Goal: Task Accomplishment & Management: Manage account settings

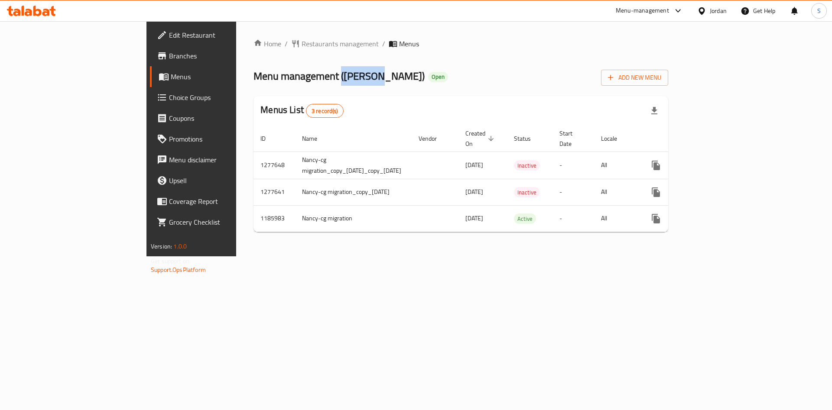
drag, startPoint x: 244, startPoint y: 72, endPoint x: 278, endPoint y: 78, distance: 33.9
click at [278, 78] on span "Menu management ( Al Kalha )" at bounding box center [338, 75] width 171 height 19
drag, startPoint x: 283, startPoint y: 80, endPoint x: 247, endPoint y: 80, distance: 35.5
click at [253, 80] on span "Menu management ( Al Kalha )" at bounding box center [338, 75] width 171 height 19
copy span "[PERSON_NAME]"
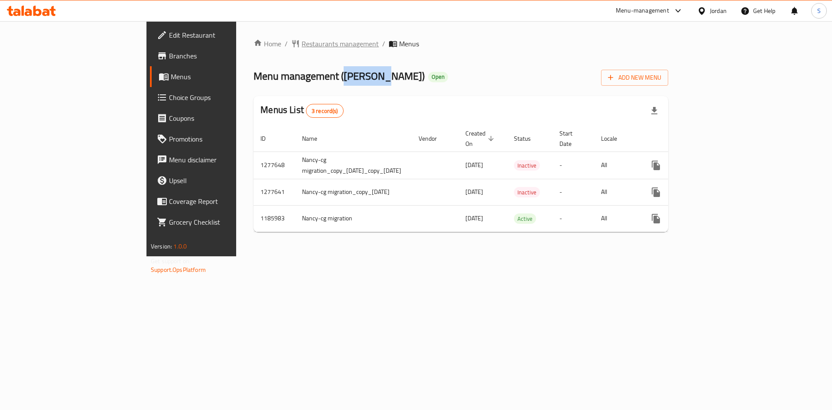
click at [302, 45] on span "Restaurants management" at bounding box center [340, 44] width 77 height 10
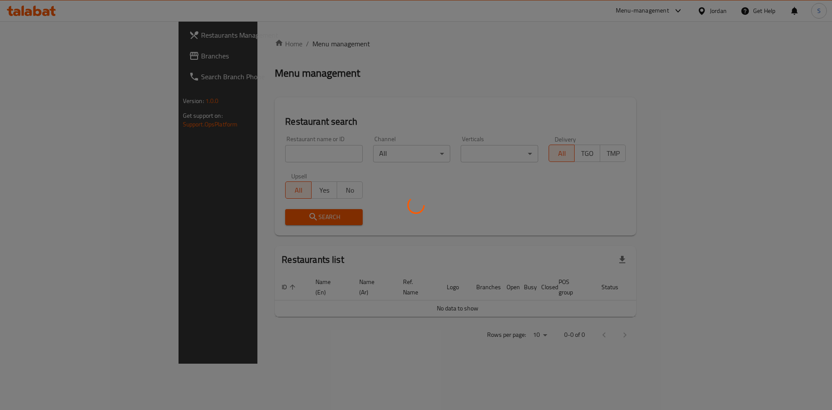
click at [250, 144] on div at bounding box center [416, 205] width 832 height 410
click at [250, 145] on div at bounding box center [416, 205] width 832 height 410
click at [243, 182] on div at bounding box center [416, 205] width 832 height 410
click at [230, 160] on div at bounding box center [416, 205] width 832 height 410
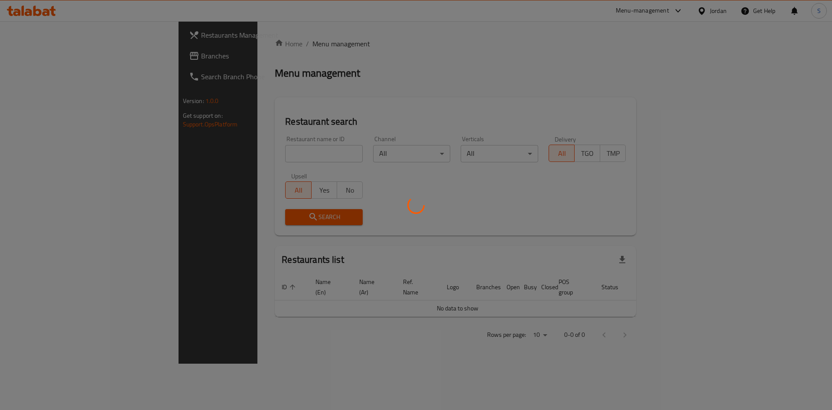
click at [230, 146] on div at bounding box center [416, 205] width 832 height 410
click at [236, 150] on div at bounding box center [416, 205] width 832 height 410
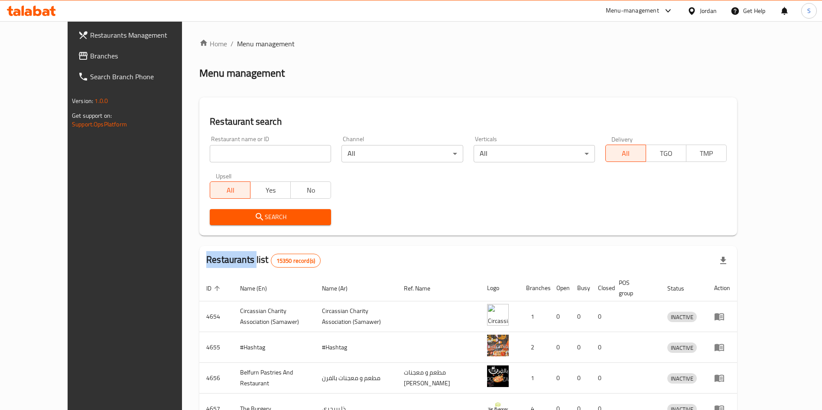
click at [236, 150] on div at bounding box center [411, 205] width 822 height 410
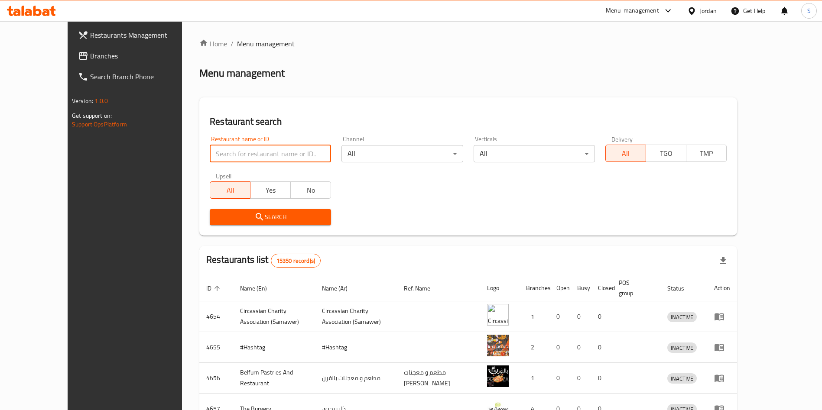
click at [236, 150] on input "search" at bounding box center [270, 153] width 121 height 17
paste input "[PERSON_NAME]"
type input "[PERSON_NAME]"
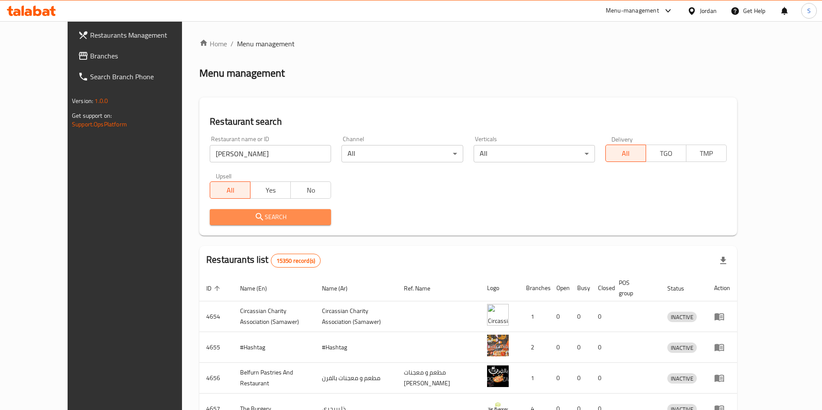
click at [217, 221] on span "Search" at bounding box center [270, 217] width 107 height 11
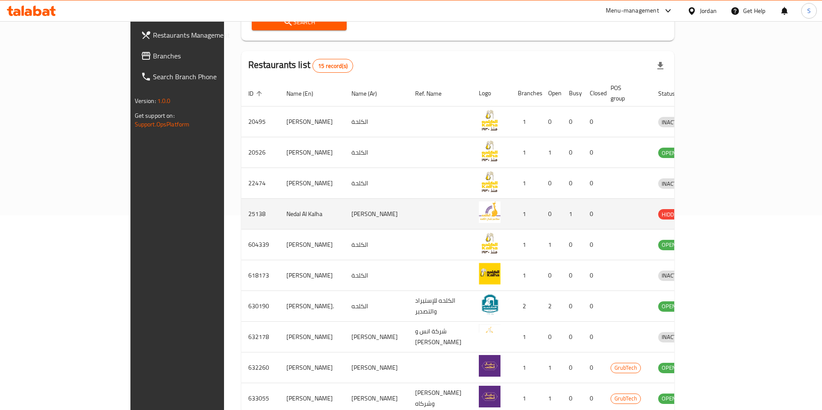
scroll to position [236, 0]
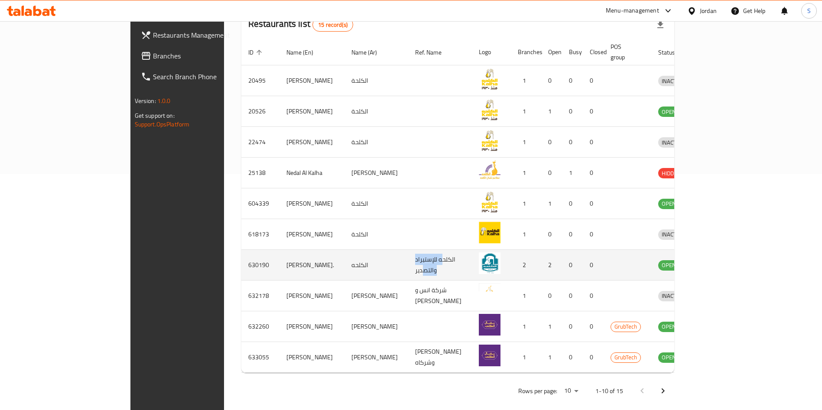
drag, startPoint x: 389, startPoint y: 258, endPoint x: 353, endPoint y: 258, distance: 36.4
click at [408, 258] on td "الكلحه للإستيراد والتصدير" at bounding box center [440, 265] width 64 height 31
click at [714, 264] on icon "enhanced table" at bounding box center [712, 265] width 3 height 3
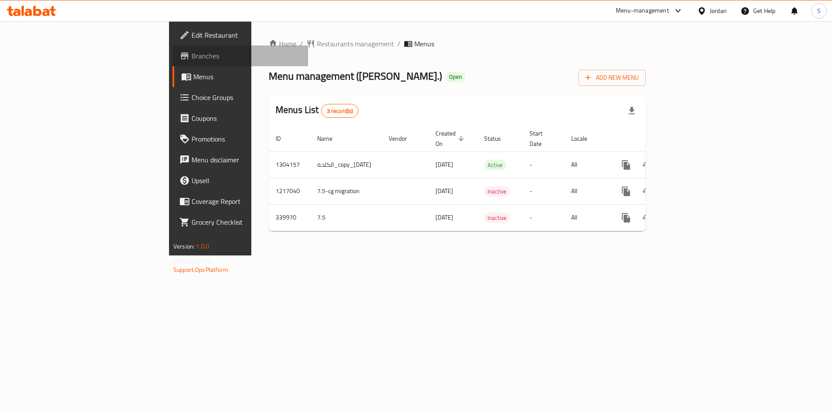
click at [191, 57] on span "Branches" at bounding box center [246, 56] width 110 height 10
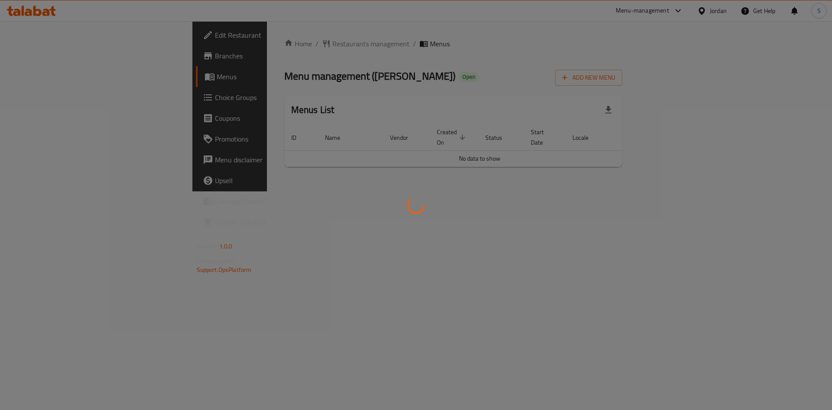
click at [260, 43] on div at bounding box center [416, 205] width 832 height 410
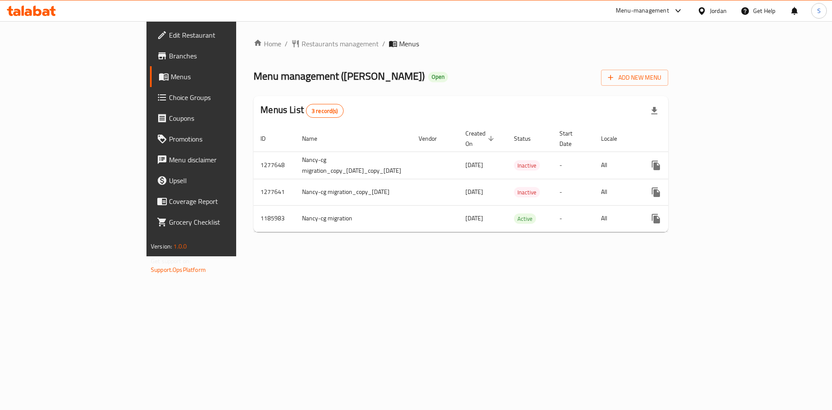
click at [302, 45] on span "Restaurants management" at bounding box center [340, 44] width 77 height 10
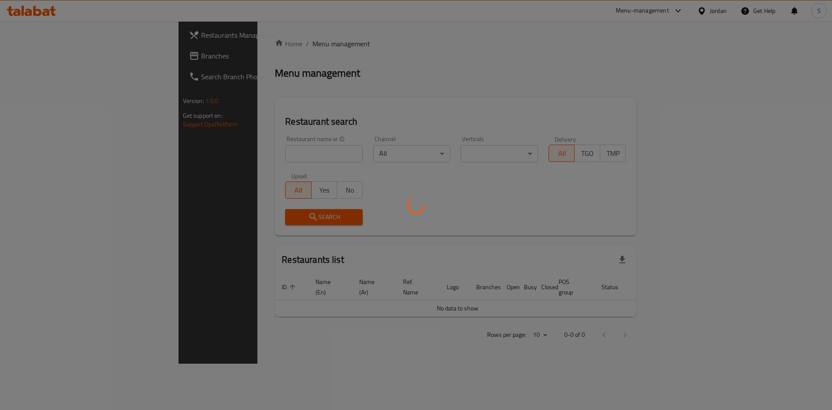
click at [254, 154] on div at bounding box center [416, 205] width 832 height 410
click at [212, 154] on div at bounding box center [416, 205] width 832 height 410
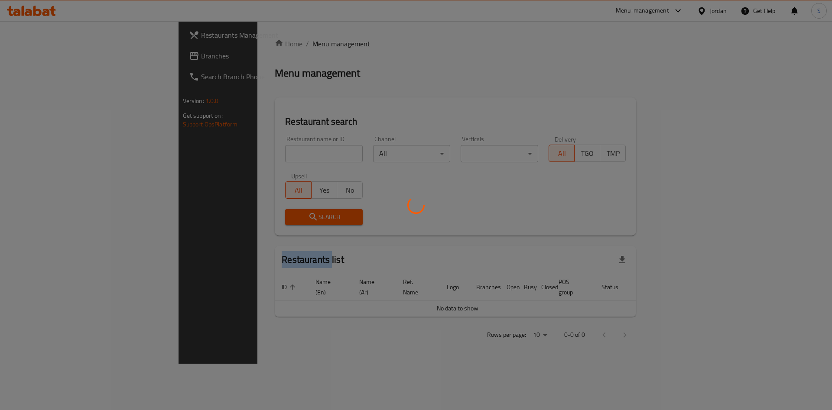
click at [212, 154] on div at bounding box center [416, 205] width 832 height 410
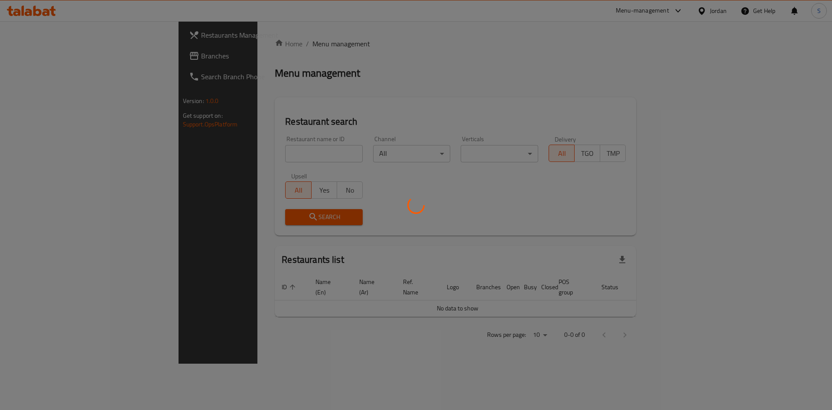
click at [212, 154] on div at bounding box center [416, 205] width 832 height 410
click at [246, 157] on div at bounding box center [416, 205] width 832 height 410
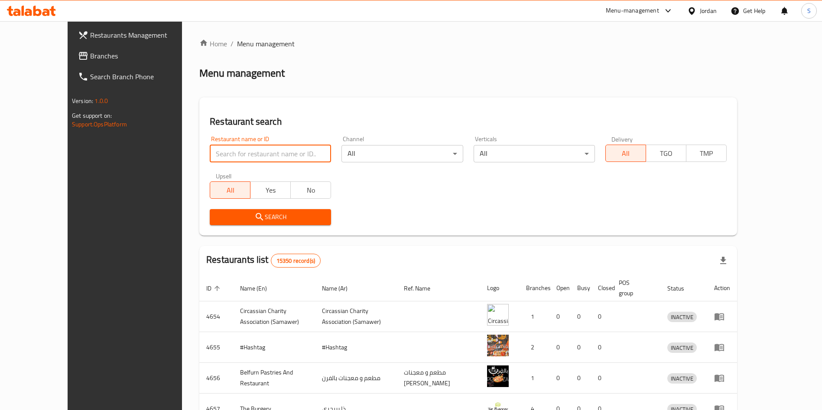
click at [224, 157] on input "search" at bounding box center [270, 153] width 121 height 17
type input "al kalha"
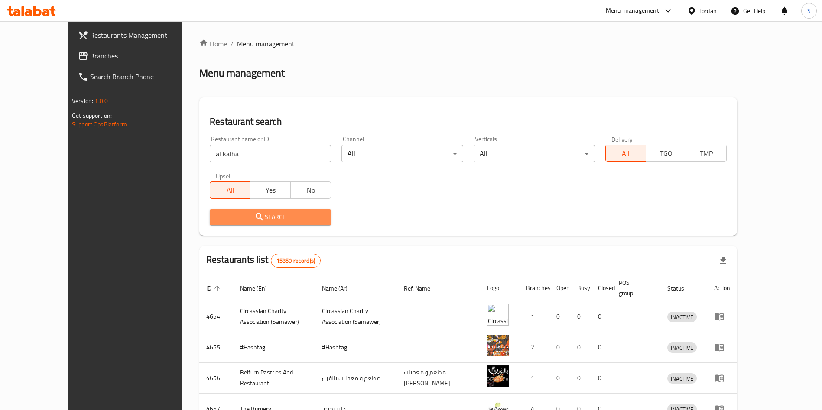
click at [243, 217] on span "Search" at bounding box center [270, 217] width 107 height 11
click at [243, 217] on div at bounding box center [411, 205] width 822 height 410
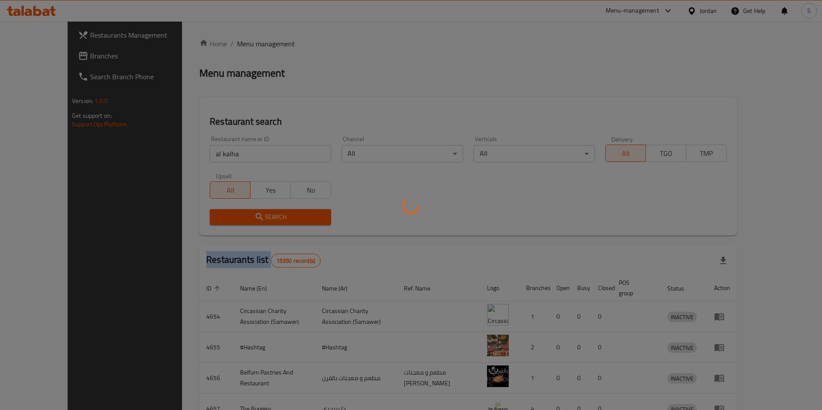
click at [243, 217] on div at bounding box center [411, 205] width 822 height 410
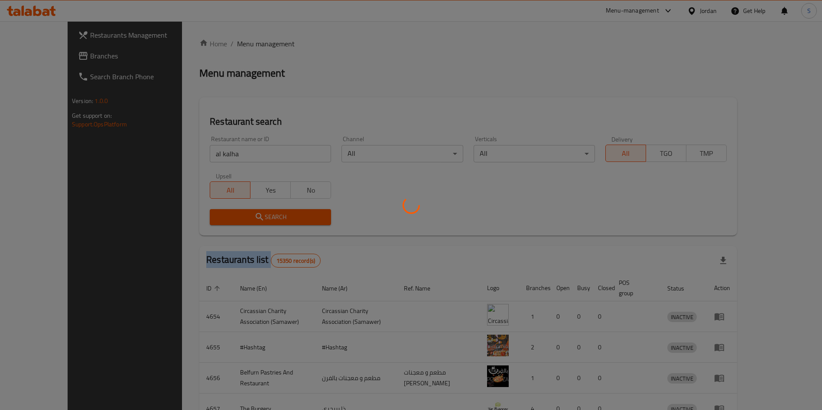
click at [243, 217] on div at bounding box center [411, 205] width 822 height 410
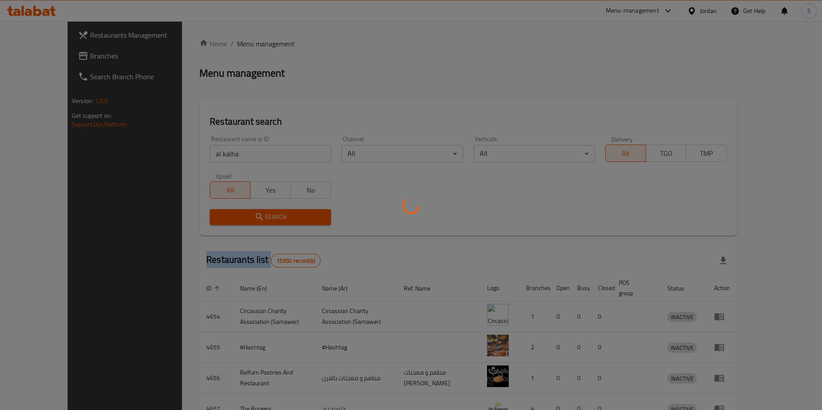
click at [243, 217] on div at bounding box center [411, 205] width 822 height 410
click at [243, 218] on div at bounding box center [411, 205] width 822 height 410
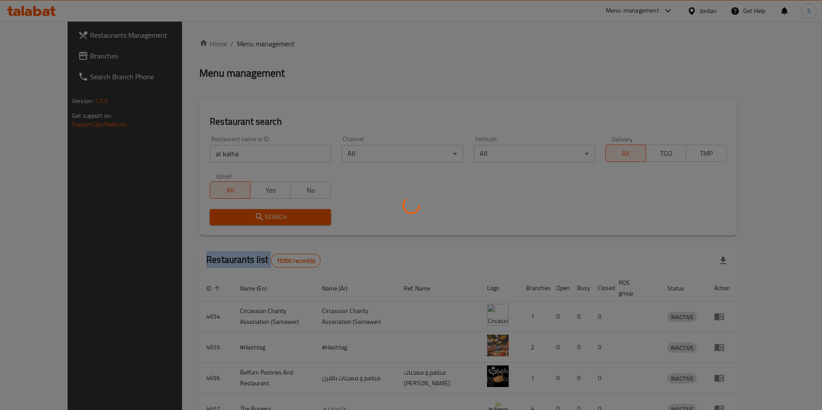
click at [243, 218] on div at bounding box center [411, 205] width 822 height 410
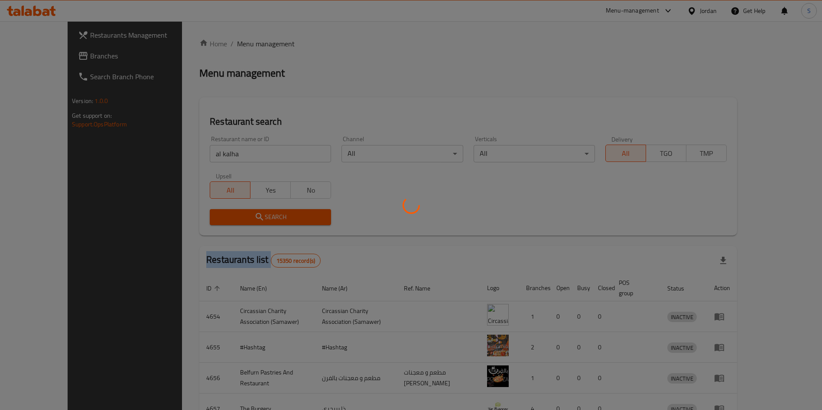
click at [243, 218] on div at bounding box center [411, 205] width 822 height 410
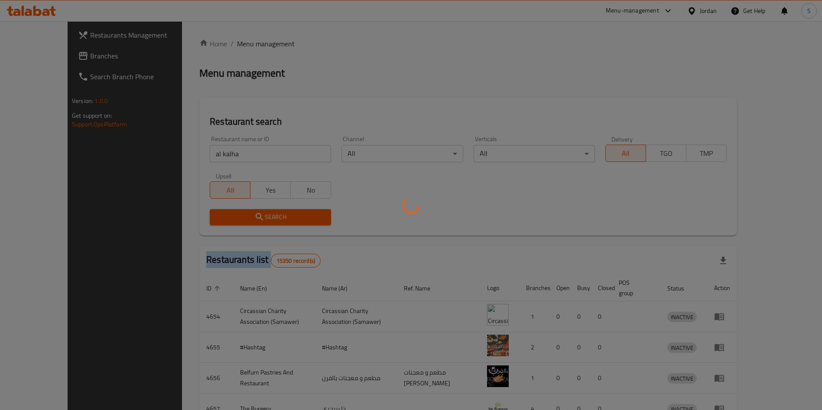
click at [243, 218] on div at bounding box center [411, 205] width 822 height 410
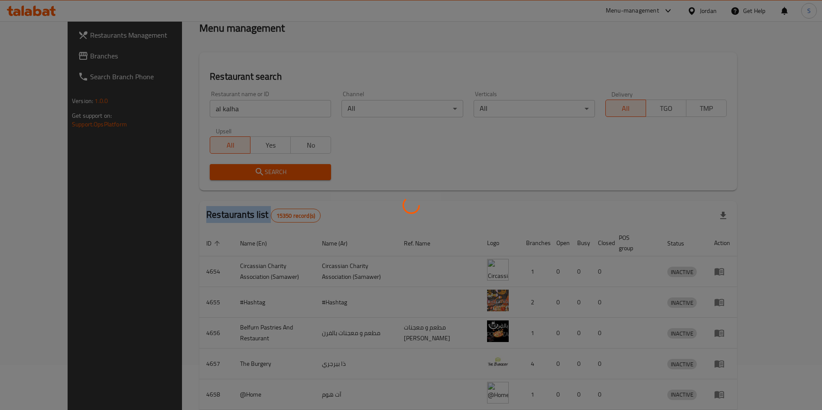
scroll to position [65, 0]
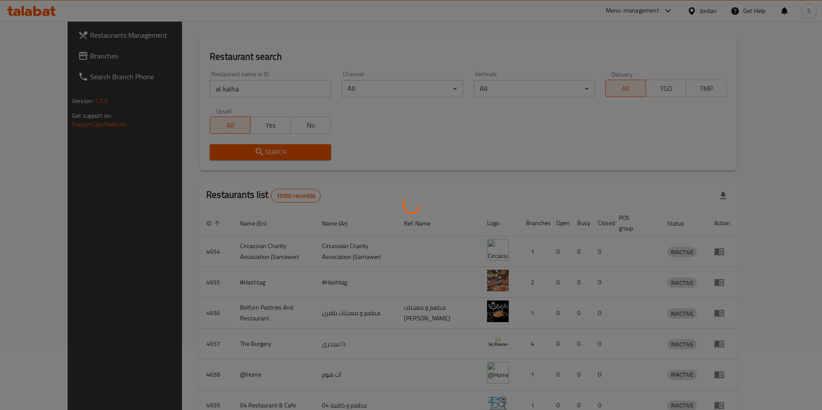
click at [257, 152] on div at bounding box center [411, 205] width 822 height 410
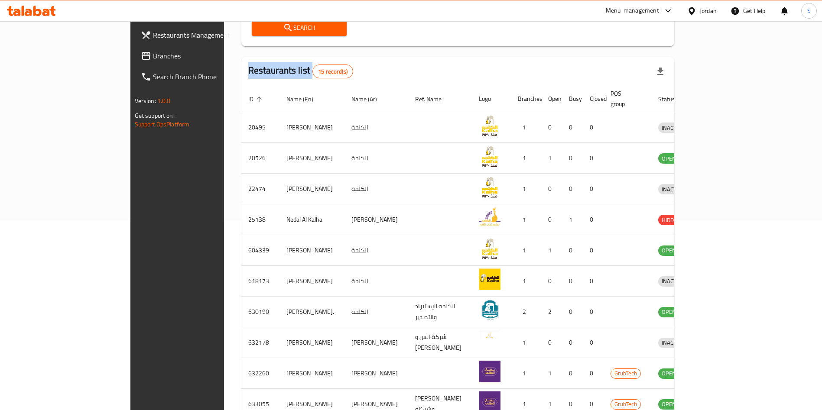
scroll to position [171, 0]
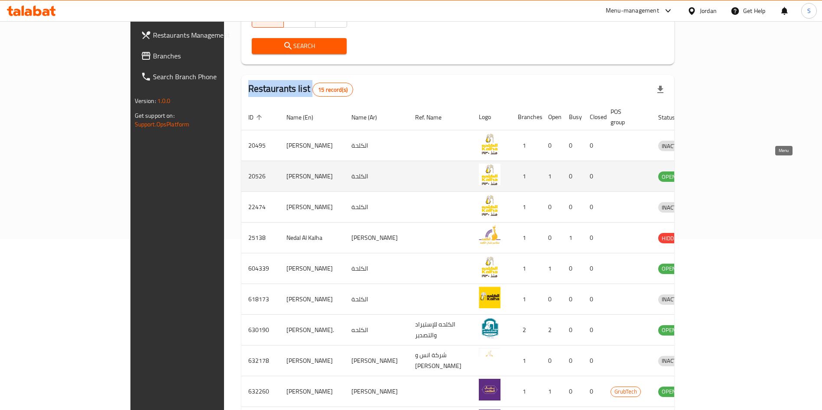
click at [715, 171] on icon "enhanced table" at bounding box center [710, 176] width 10 height 10
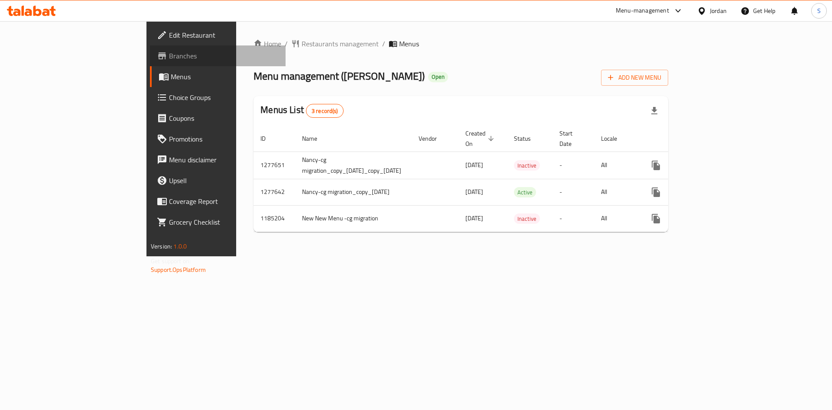
click at [169, 57] on span "Branches" at bounding box center [224, 56] width 110 height 10
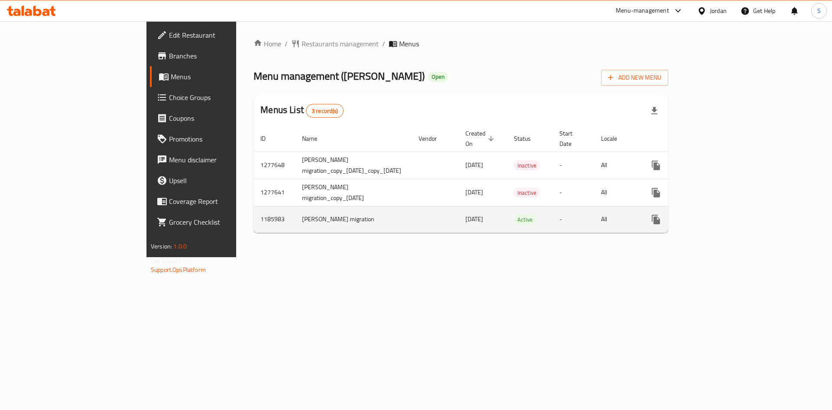
click at [724, 214] on icon "enhanced table" at bounding box center [718, 219] width 10 height 10
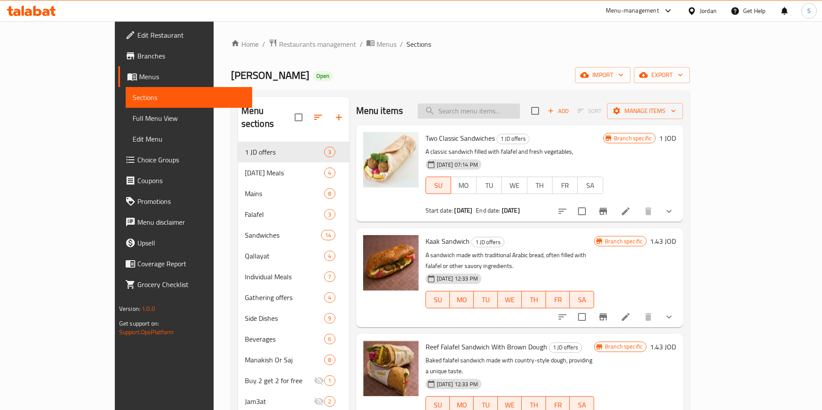
click at [520, 114] on input "search" at bounding box center [469, 111] width 102 height 15
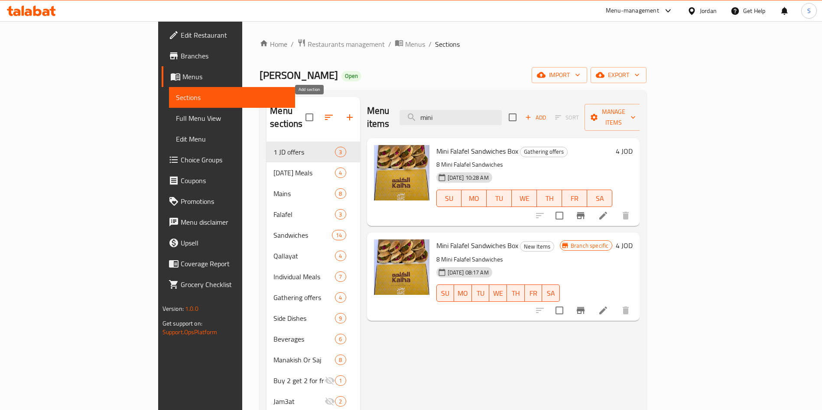
type input "mini"
click at [347, 114] on icon "button" at bounding box center [350, 117] width 6 height 6
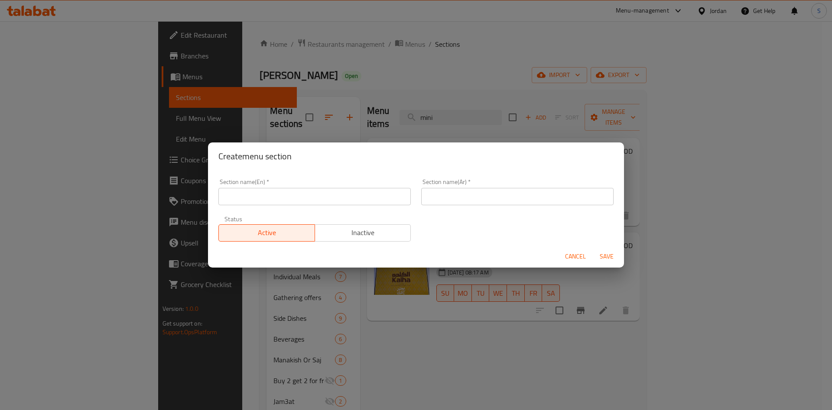
click at [330, 188] on input "text" at bounding box center [314, 196] width 192 height 17
type input "Buy 1 & Get 1 Free"
click at [479, 191] on input "text" at bounding box center [517, 196] width 192 height 17
type input "اشتري 1 واحصل على الثانية مجانا"
click at [602, 249] on button "Save" at bounding box center [607, 257] width 28 height 16
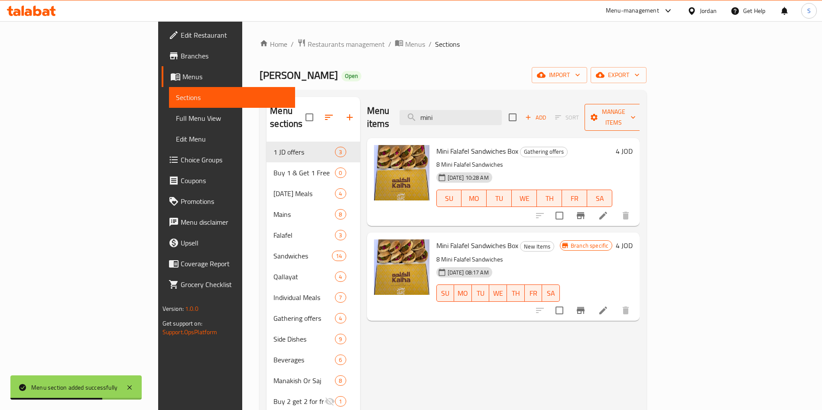
click at [636, 116] on span "Manage items" at bounding box center [613, 118] width 44 height 22
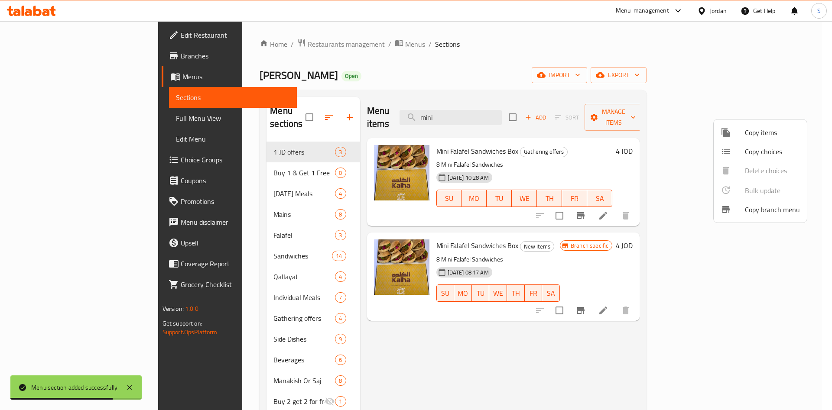
click at [762, 133] on span "Copy items" at bounding box center [772, 132] width 55 height 10
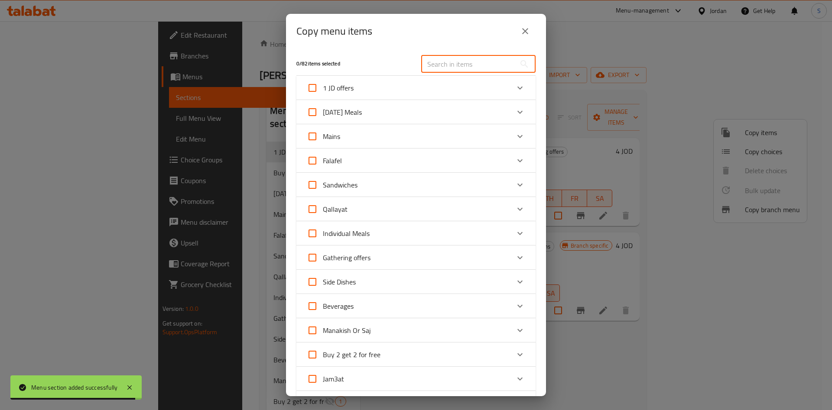
click at [454, 64] on input "text" at bounding box center [468, 63] width 94 height 17
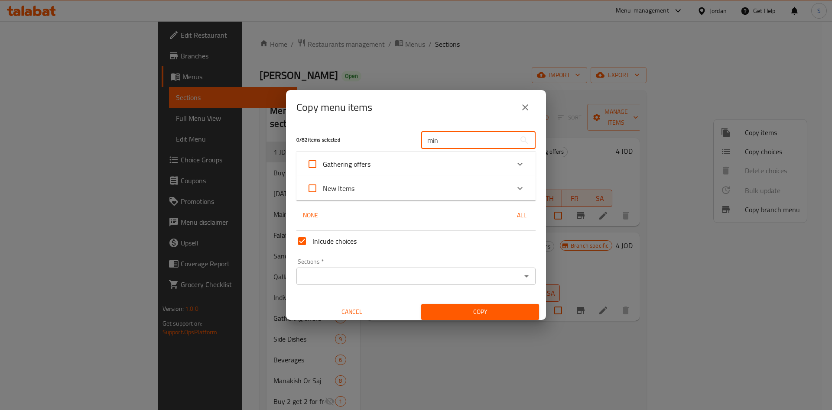
type input "min"
click at [402, 172] on div "Gathering offers" at bounding box center [408, 164] width 203 height 21
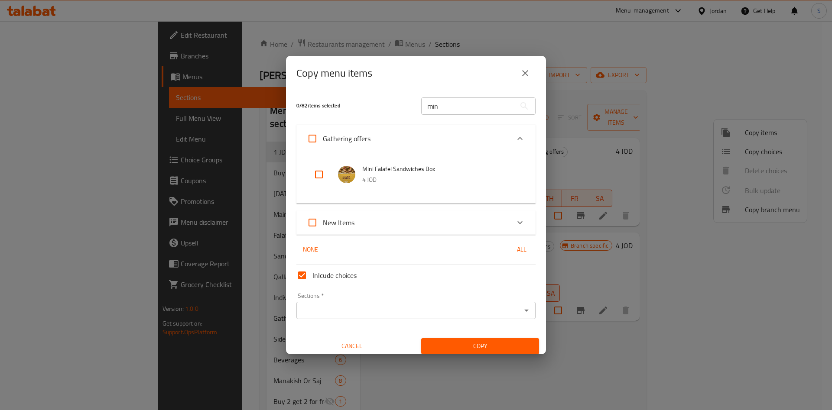
click at [374, 219] on div "New Items" at bounding box center [408, 222] width 203 height 21
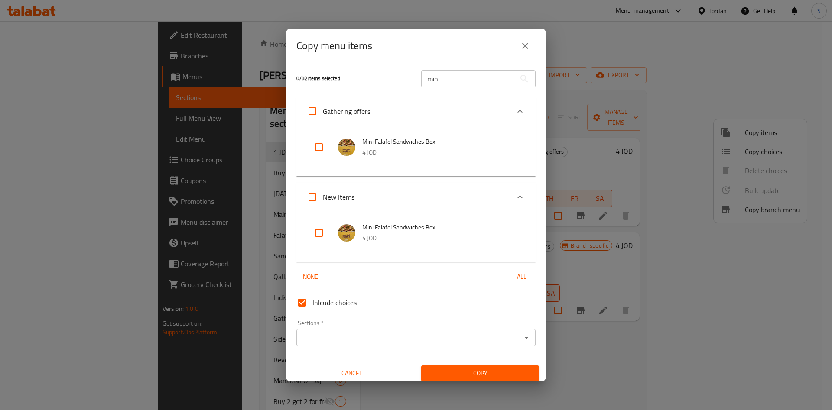
click at [320, 146] on input "checkbox" at bounding box center [318, 147] width 21 height 21
checkbox input "true"
click at [481, 369] on span "Copy" at bounding box center [480, 373] width 104 height 11
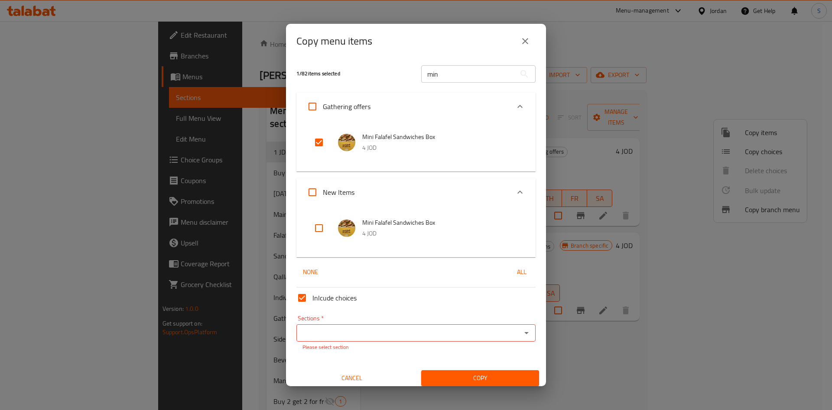
click at [417, 341] on div "Sections *" at bounding box center [415, 332] width 239 height 17
click at [528, 39] on icon "close" at bounding box center [525, 41] width 10 height 10
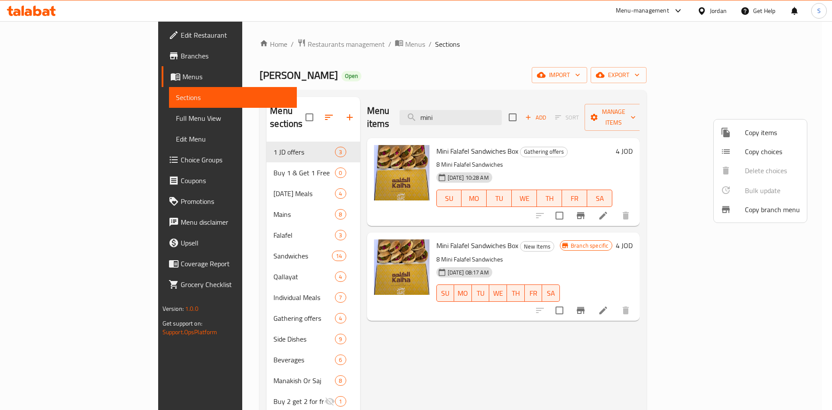
click at [530, 113] on div at bounding box center [416, 205] width 832 height 410
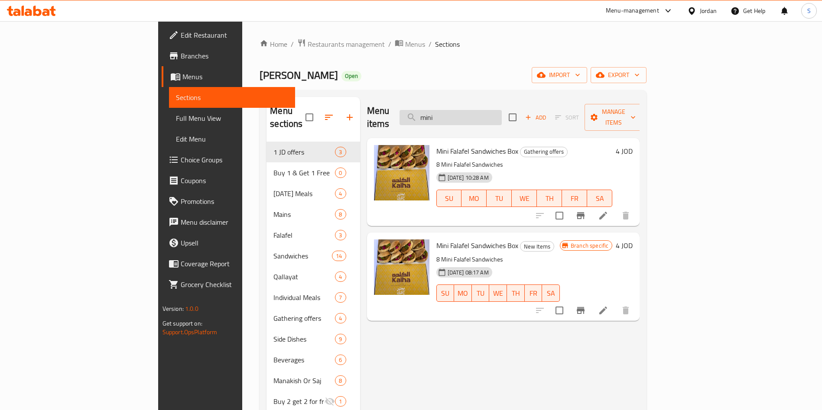
click at [502, 113] on input "mini" at bounding box center [450, 117] width 102 height 15
click at [440, 145] on span "Mini Falafel Sandwiches Box" at bounding box center [477, 151] width 82 height 13
click at [580, 72] on span "import" at bounding box center [560, 75] width 42 height 11
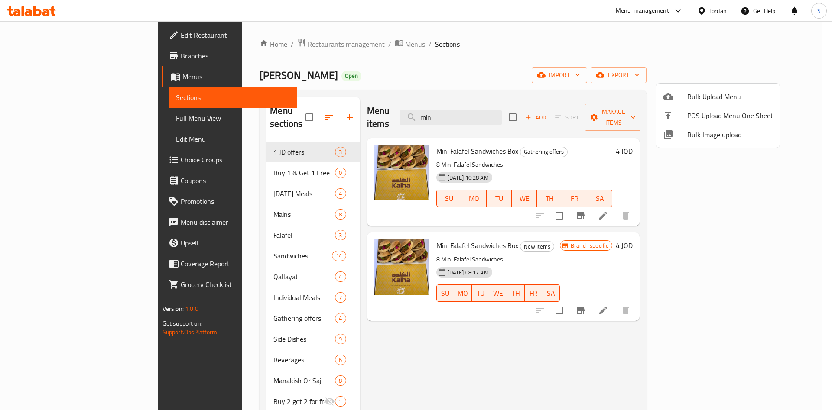
click at [715, 50] on div at bounding box center [416, 205] width 832 height 410
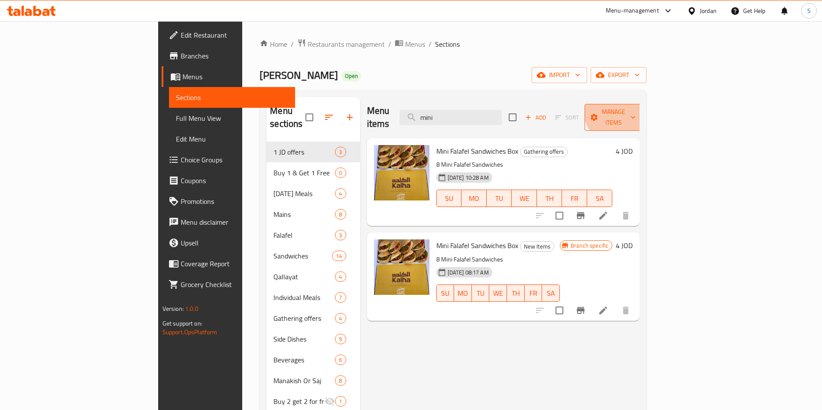
click at [636, 107] on span "Manage items" at bounding box center [613, 118] width 44 height 22
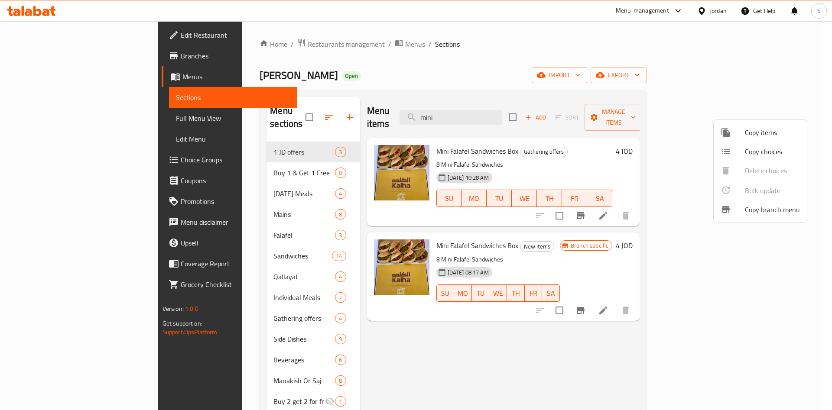
click at [759, 134] on span "Copy items" at bounding box center [772, 132] width 55 height 10
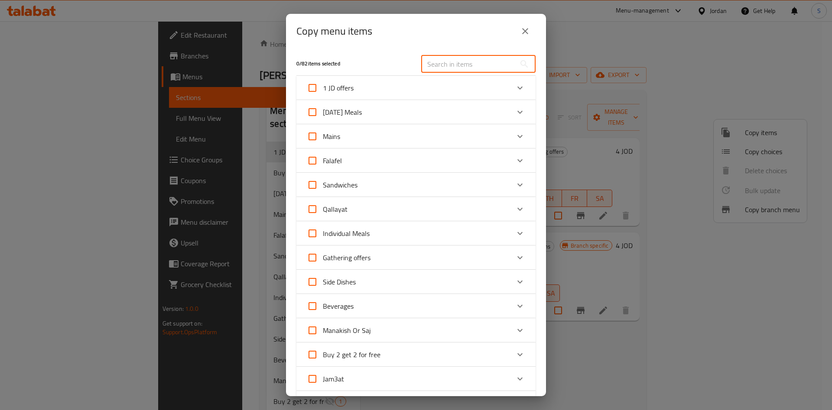
click at [456, 66] on input "text" at bounding box center [468, 63] width 94 height 17
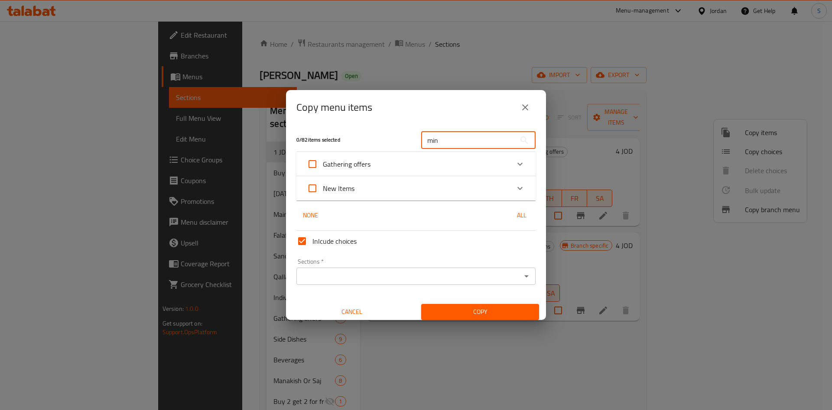
type input "min"
drag, startPoint x: 426, startPoint y: 188, endPoint x: 423, endPoint y: 143, distance: 46.0
click at [423, 143] on div "0 / 82 items selected min ​ Gathering offers Mini Falafel Sandwiches Box 4 JOD …" at bounding box center [416, 222] width 260 height 195
click at [473, 168] on div "Gathering offers" at bounding box center [408, 164] width 203 height 21
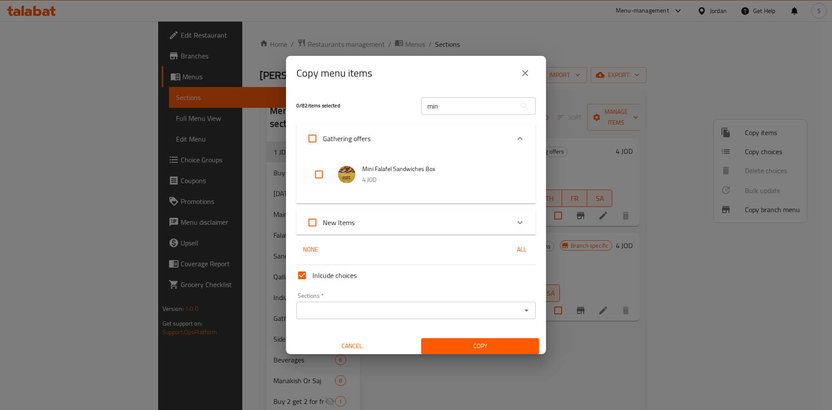
click at [318, 171] on input "checkbox" at bounding box center [318, 174] width 21 height 21
checkbox input "true"
click at [328, 314] on input "Sections   *" at bounding box center [409, 311] width 220 height 12
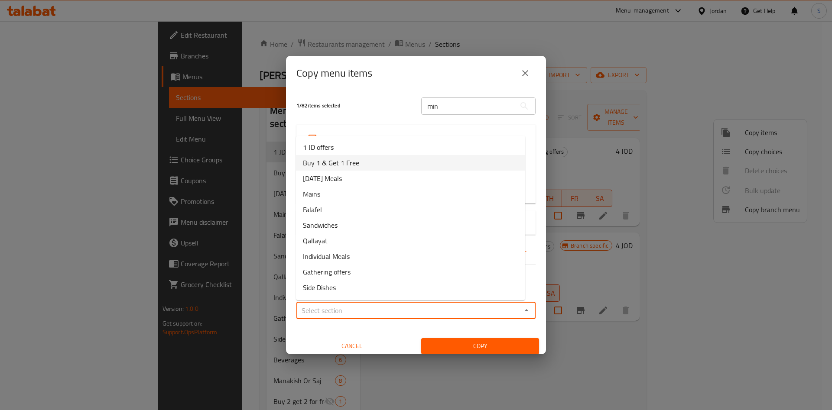
click at [371, 158] on li "Buy 1 & Get 1 Free" at bounding box center [410, 163] width 229 height 16
type input "Buy 1 & Get 1 Free"
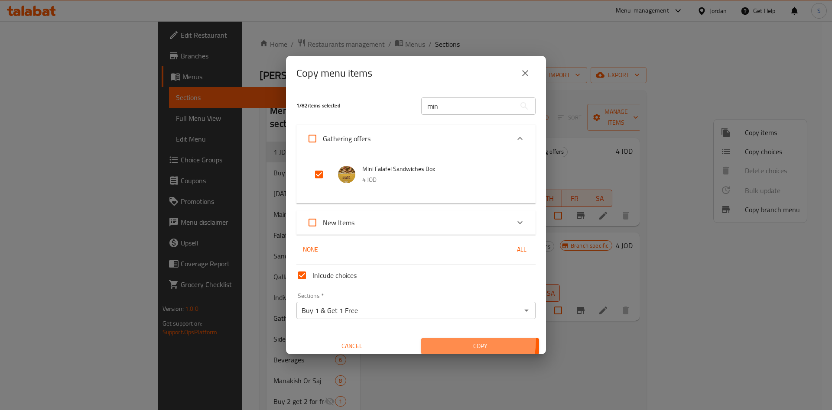
click at [451, 340] on button "Copy" at bounding box center [480, 346] width 118 height 16
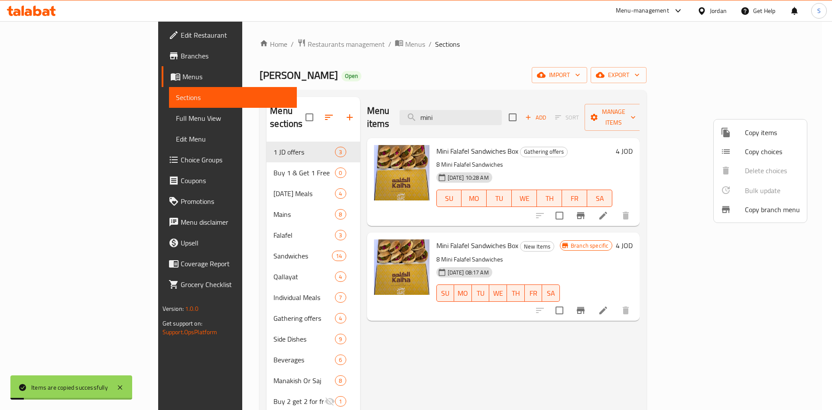
click at [203, 159] on div at bounding box center [416, 205] width 832 height 410
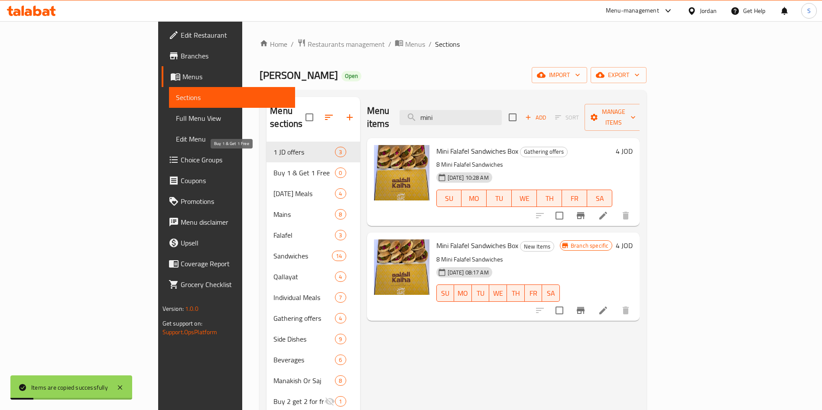
click at [273, 168] on span "Buy 1 & Get 1 Free" at bounding box center [304, 173] width 62 height 10
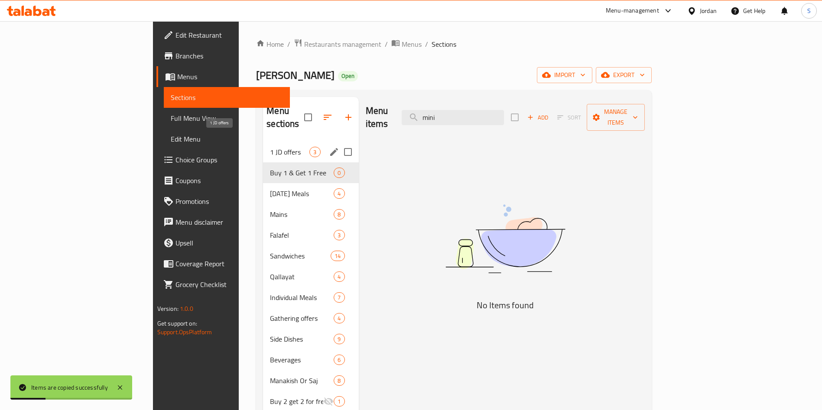
click at [270, 147] on span "1 JD offers" at bounding box center [289, 152] width 39 height 10
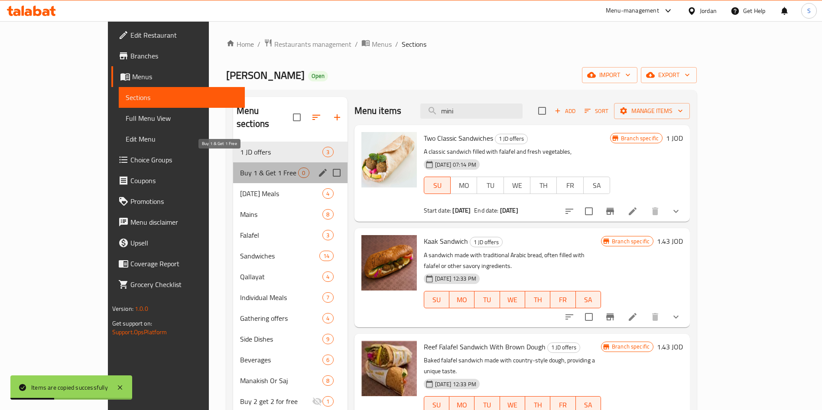
click at [240, 168] on span "Buy 1 & Get 1 Free" at bounding box center [269, 173] width 58 height 10
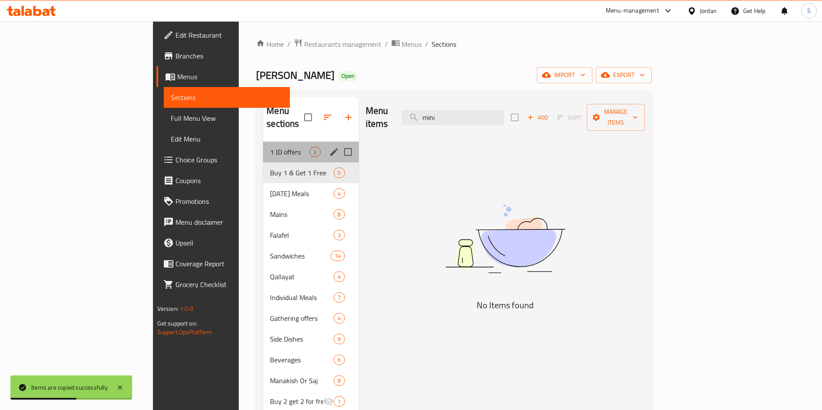
click at [263, 147] on div "1 JD offers 3" at bounding box center [310, 152] width 95 height 21
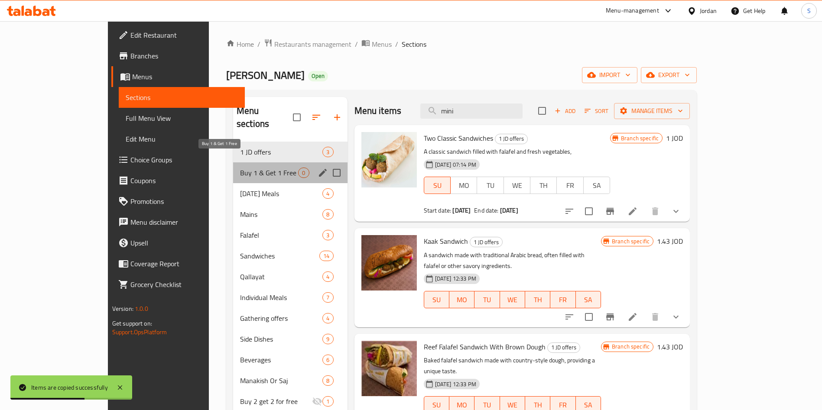
click at [240, 168] on span "Buy 1 & Get 1 Free" at bounding box center [269, 173] width 58 height 10
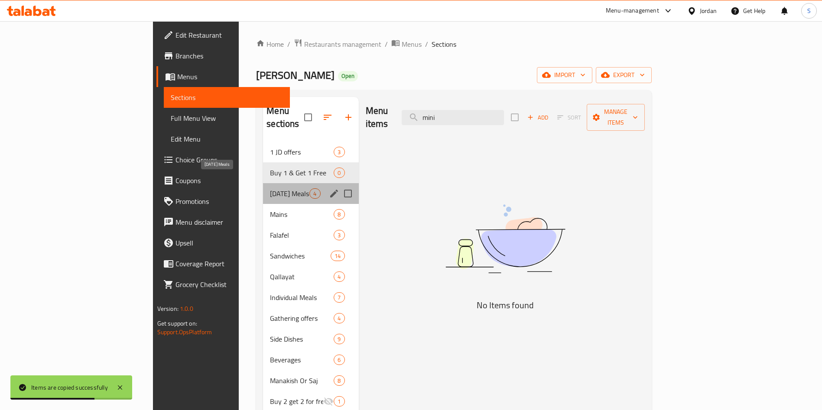
click at [270, 188] on span "[DATE] Meals" at bounding box center [289, 193] width 39 height 10
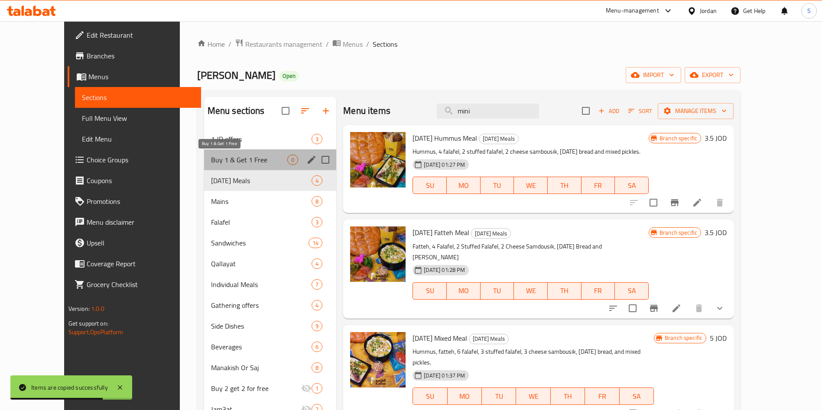
click at [217, 156] on span "Buy 1 & Get 1 Free" at bounding box center [249, 160] width 76 height 10
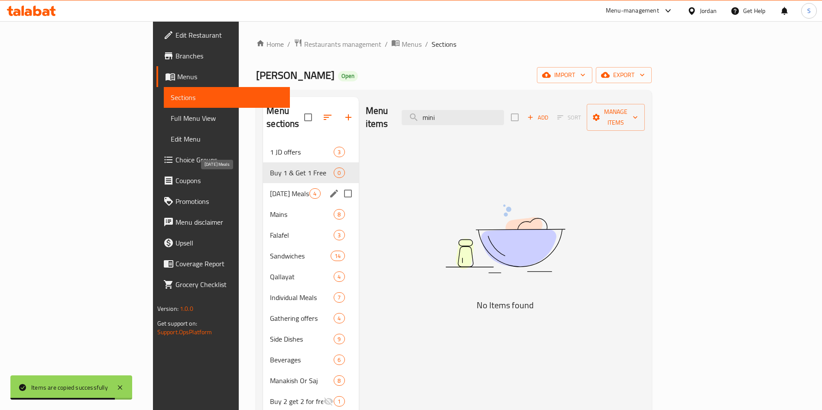
click at [270, 188] on span "[DATE] Meals" at bounding box center [289, 193] width 39 height 10
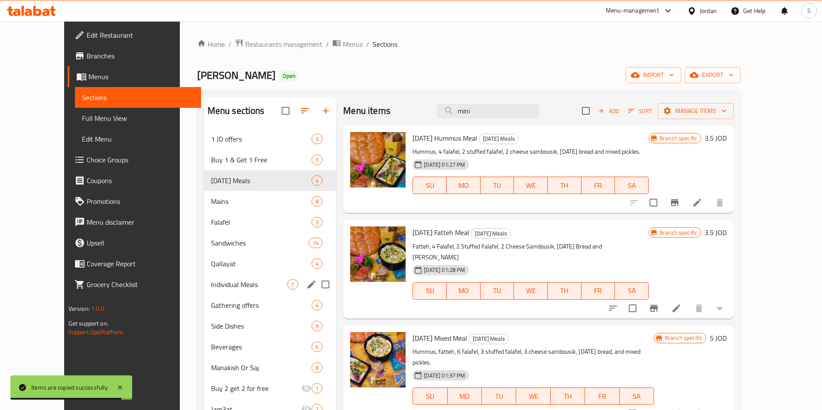
click at [211, 288] on span "Individual Meals" at bounding box center [249, 284] width 76 height 10
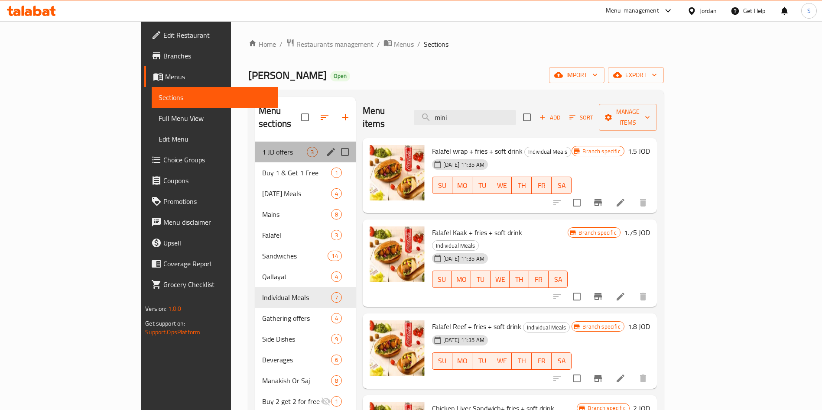
click at [255, 148] on div "1 JD offers 3" at bounding box center [305, 152] width 101 height 21
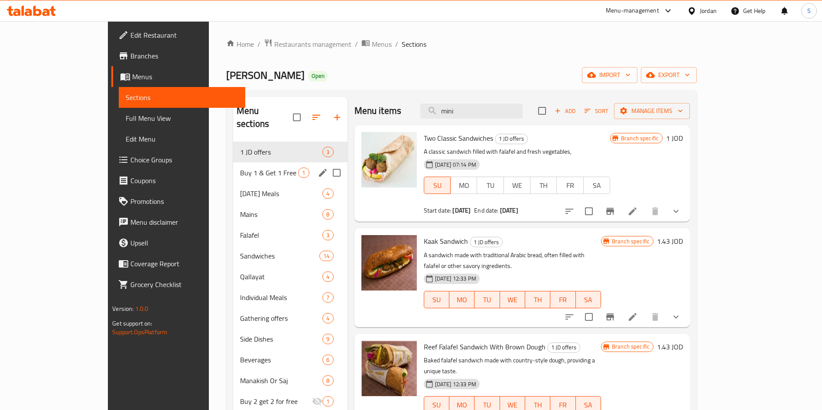
click at [240, 168] on span "Buy 1 & Get 1 Free" at bounding box center [269, 173] width 58 height 10
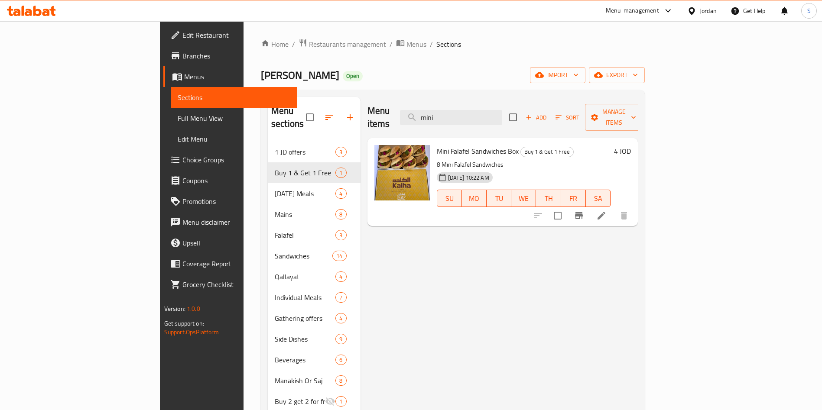
click at [613, 208] on li at bounding box center [601, 216] width 24 height 16
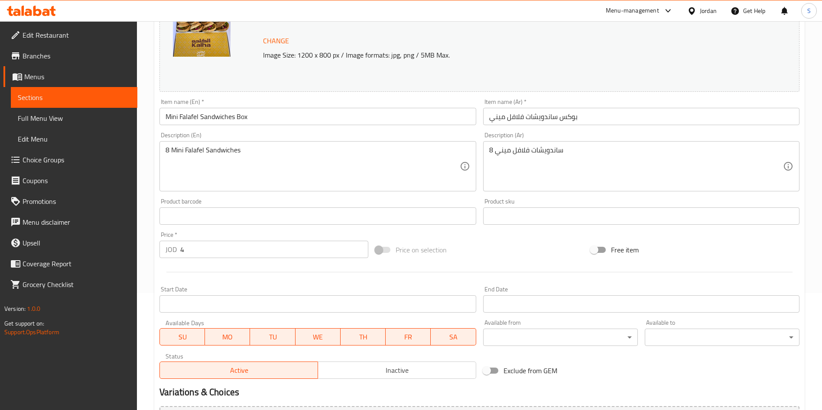
scroll to position [214, 0]
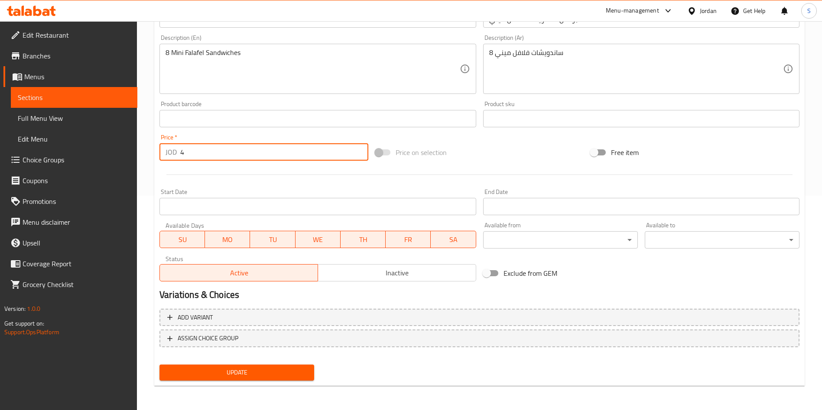
drag, startPoint x: 194, startPoint y: 145, endPoint x: 170, endPoint y: 145, distance: 24.3
click at [170, 145] on div "JOD 4 Price *" at bounding box center [263, 151] width 209 height 17
type input "8"
click at [273, 370] on span "Update" at bounding box center [236, 372] width 141 height 11
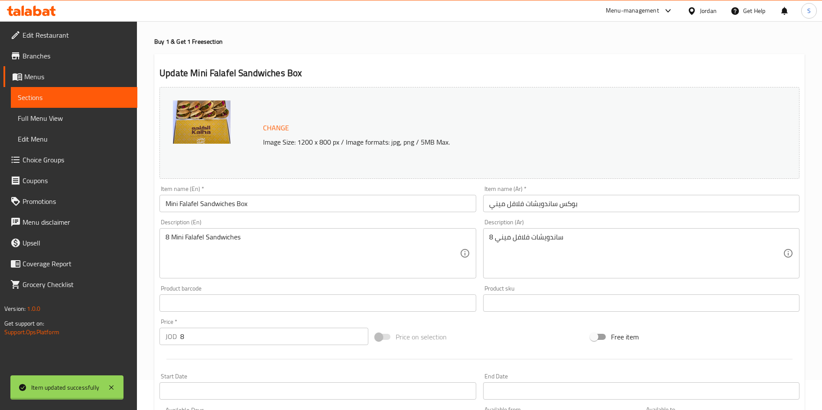
scroll to position [0, 0]
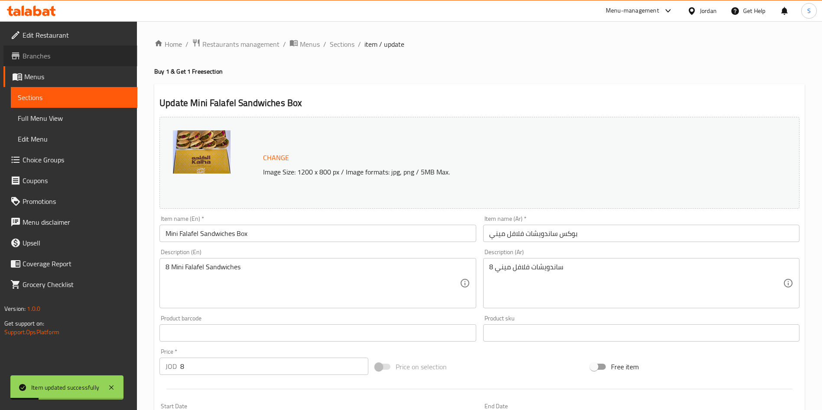
click at [52, 51] on span "Branches" at bounding box center [77, 56] width 108 height 10
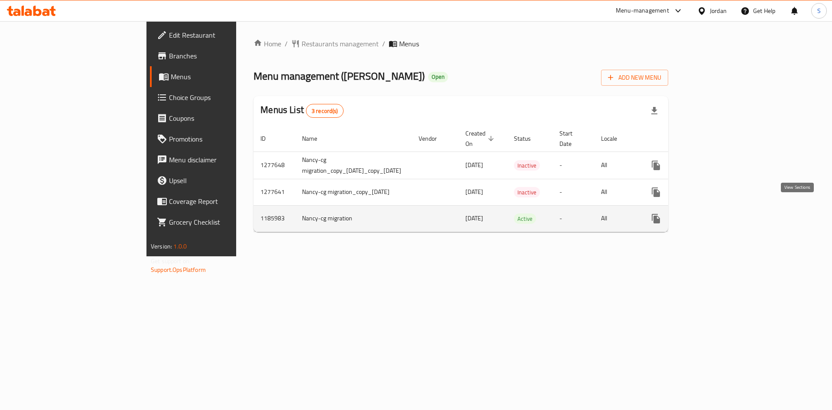
click at [724, 214] on icon "enhanced table" at bounding box center [718, 219] width 10 height 10
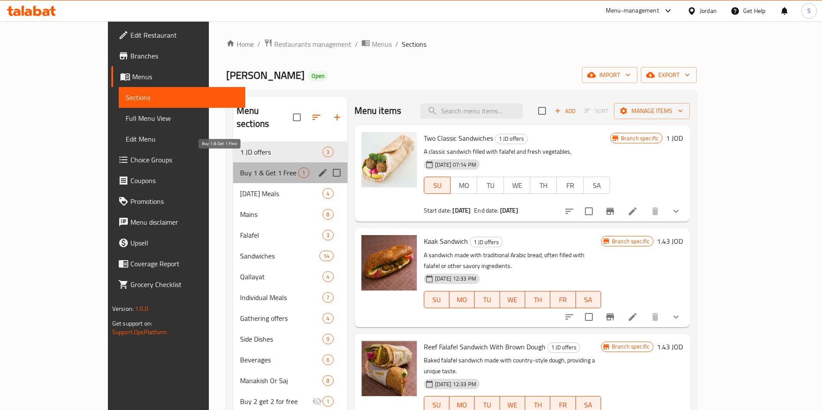
click at [240, 168] on span "Buy 1 & Get 1 Free" at bounding box center [269, 173] width 58 height 10
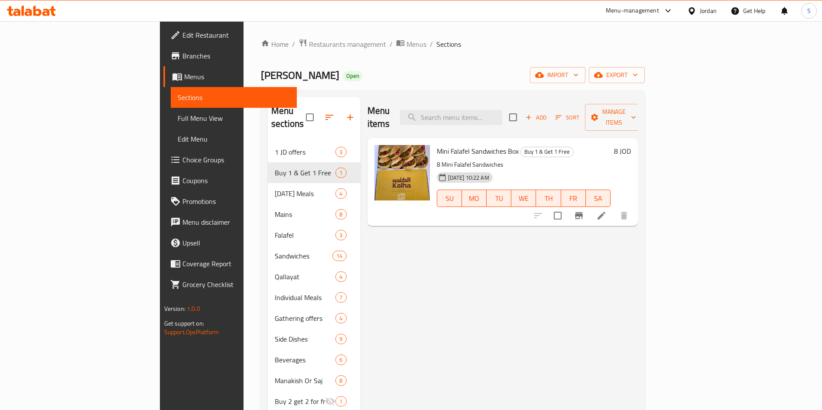
click at [567, 209] on input "checkbox" at bounding box center [557, 216] width 18 height 18
checkbox input "true"
click at [567, 207] on input "checkbox" at bounding box center [557, 216] width 18 height 18
checkbox input "false"
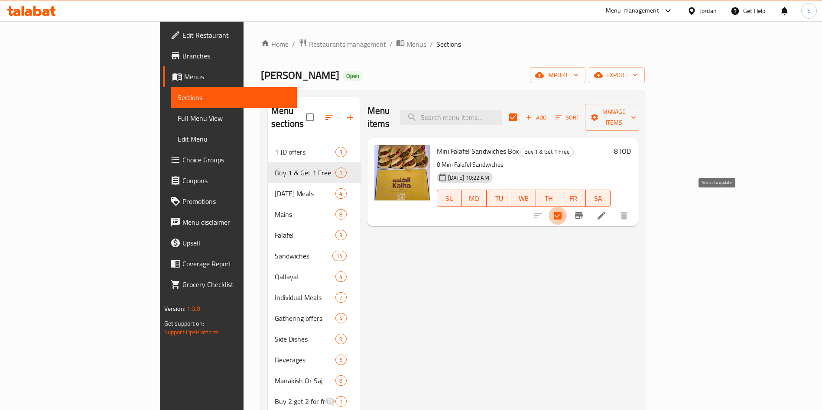
checkbox input "false"
click at [589, 205] on button "Branch-specific-item" at bounding box center [578, 215] width 21 height 21
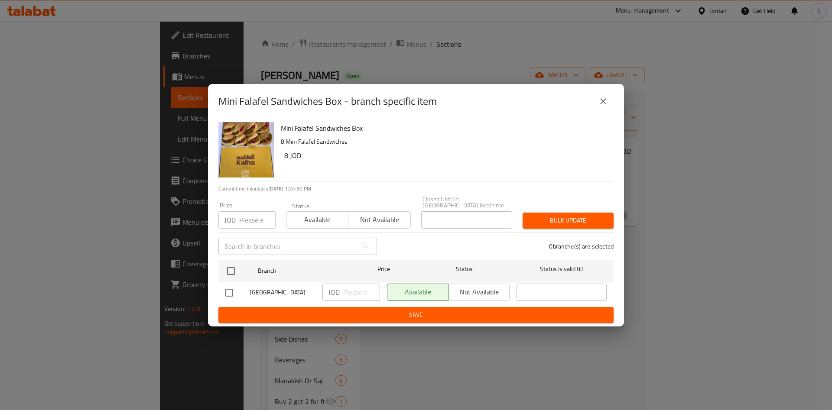
click at [593, 112] on div "Mini Falafel Sandwiches Box - branch specific item" at bounding box center [415, 101] width 395 height 21
click at [601, 103] on icon "close" at bounding box center [603, 101] width 10 height 10
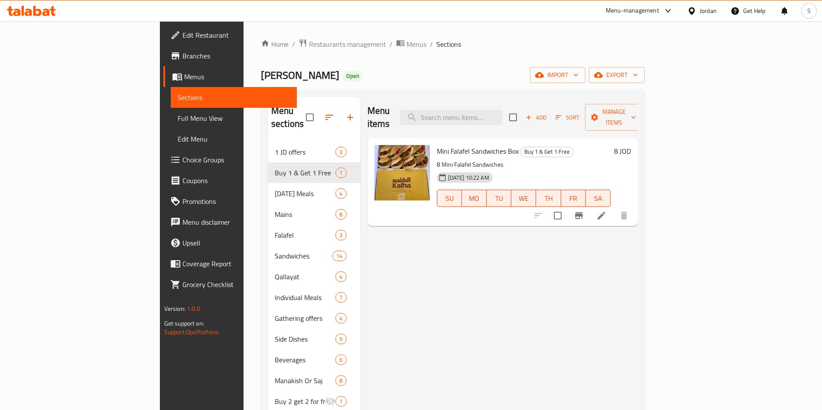
click at [613, 208] on li at bounding box center [601, 216] width 24 height 16
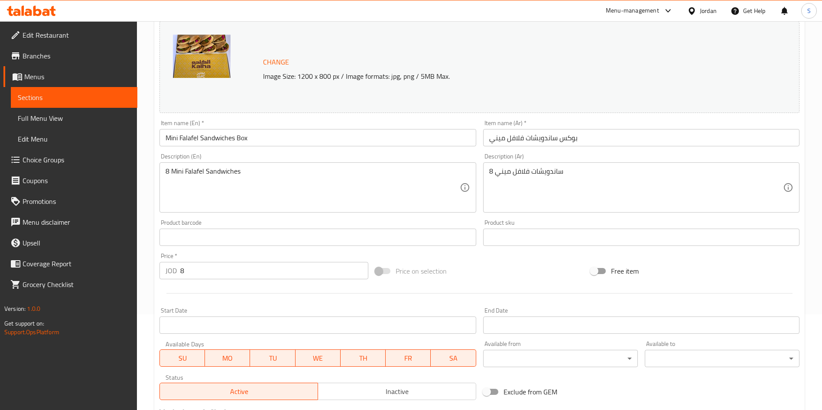
scroll to position [214, 0]
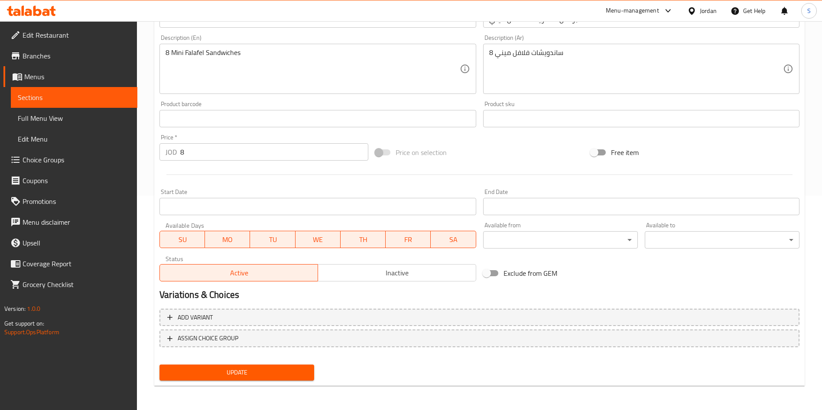
drag, startPoint x: 201, startPoint y: 162, endPoint x: 197, endPoint y: 157, distance: 6.4
click at [198, 159] on div "Price   * JOD 8 Price *" at bounding box center [264, 147] width 216 height 33
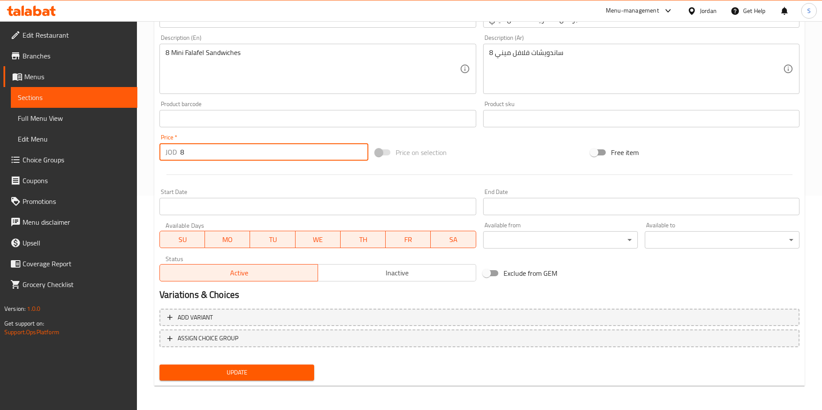
drag, startPoint x: 197, startPoint y: 157, endPoint x: 176, endPoint y: 156, distance: 20.8
click at [176, 156] on div "JOD 8 Price *" at bounding box center [263, 151] width 209 height 17
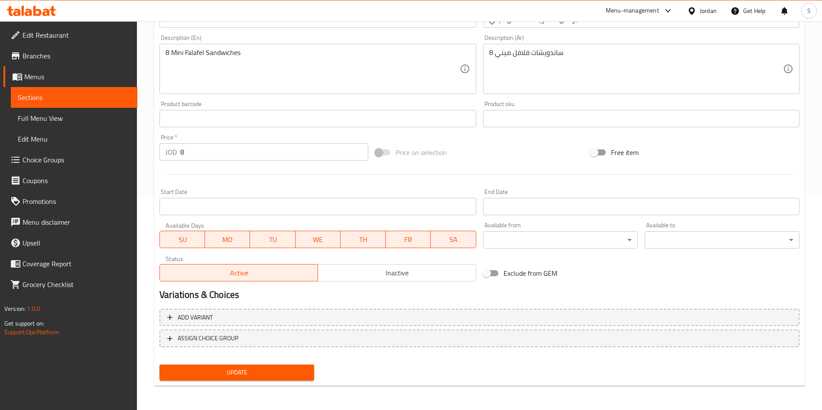
click at [176, 156] on p "JOD" at bounding box center [170, 152] width 11 height 10
click at [253, 371] on span "Update" at bounding box center [236, 372] width 141 height 11
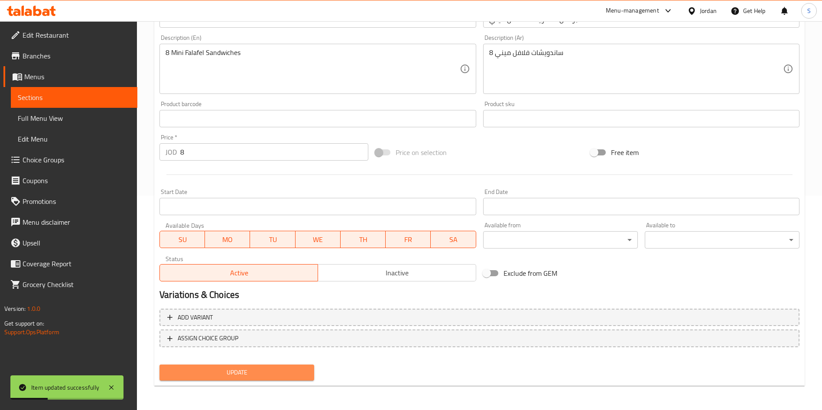
click at [250, 372] on span "Update" at bounding box center [236, 372] width 141 height 11
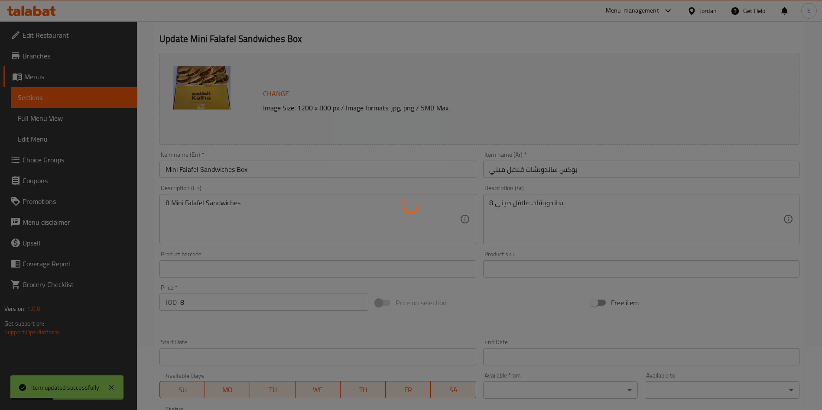
scroll to position [0, 0]
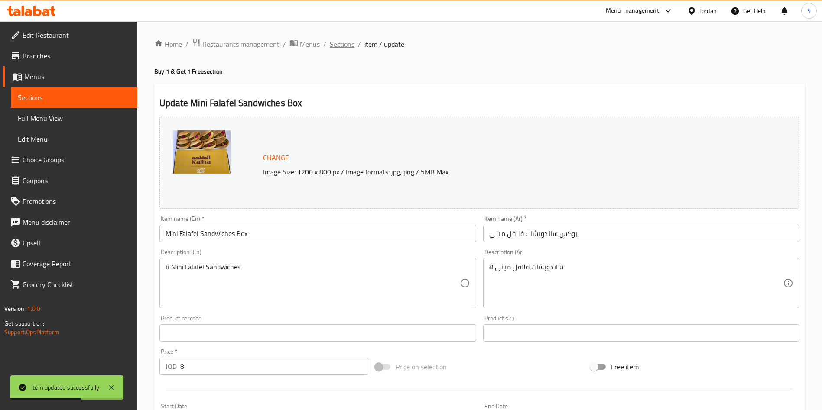
click at [347, 42] on span "Sections" at bounding box center [342, 44] width 25 height 10
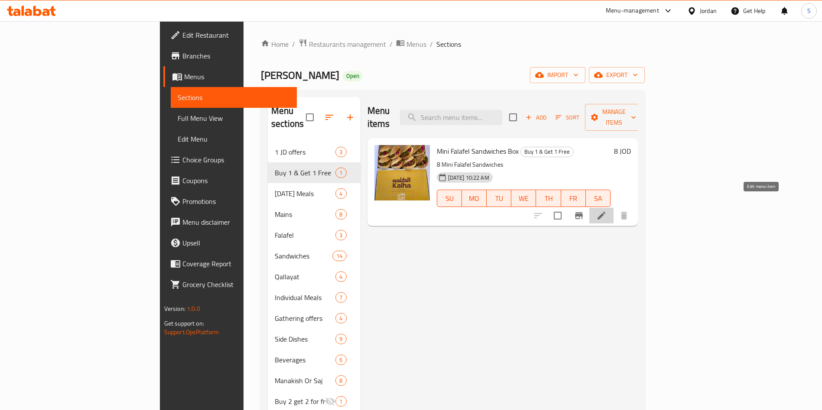
click at [607, 211] on icon at bounding box center [601, 216] width 10 height 10
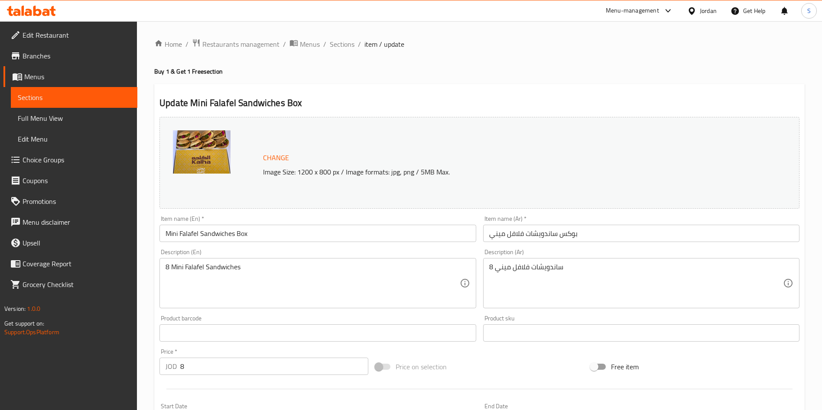
click at [165, 240] on input "Mini Falafel Sandwiches Box" at bounding box center [317, 233] width 316 height 17
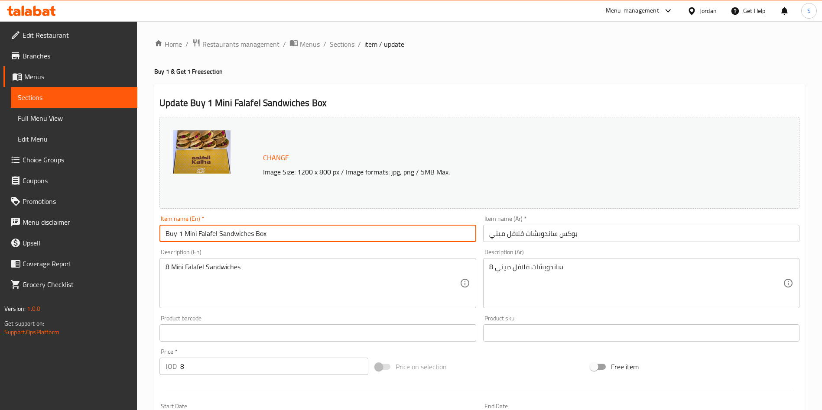
click at [304, 237] on input "Buy 1 Mini Falafel Sandwiches Box" at bounding box center [317, 233] width 316 height 17
type input "Buy 1 Mini Falafel Sandwiches Box get 1 free"
click at [720, 239] on input "بوكس ساندويشات فلافل ميني" at bounding box center [641, 233] width 316 height 17
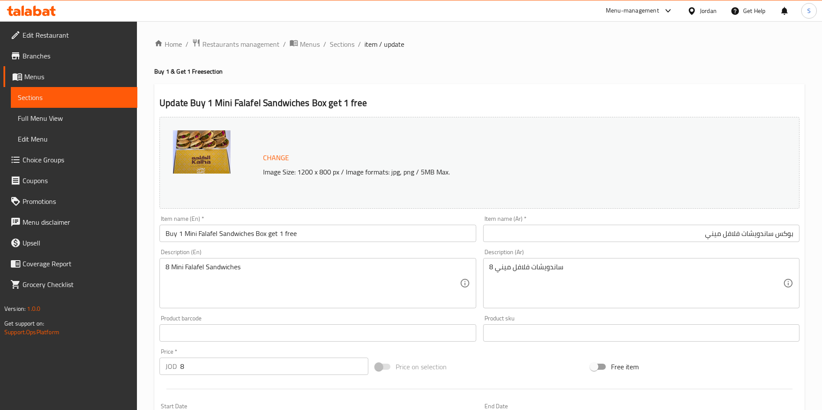
click at [539, 231] on input "بوكس ساندويشات فلافل ميني" at bounding box center [641, 233] width 316 height 17
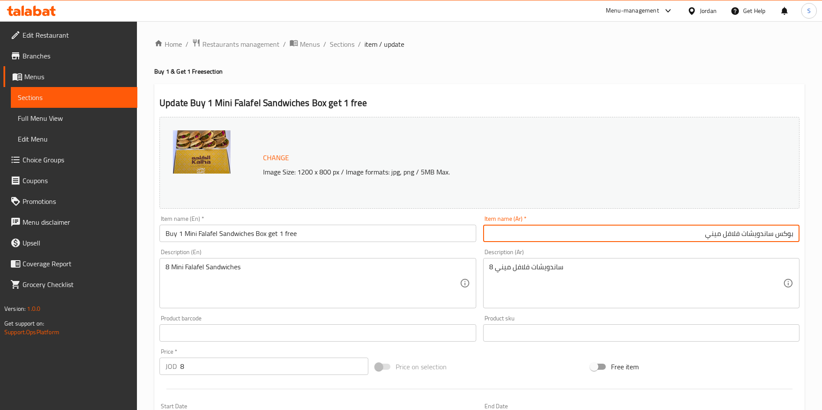
click at [798, 231] on input "بوكس ساندويشات فلافل ميني" at bounding box center [641, 233] width 316 height 17
click at [677, 225] on input "اشتري 1 بوكس ساندويشات فلافل ميني" at bounding box center [641, 233] width 316 height 17
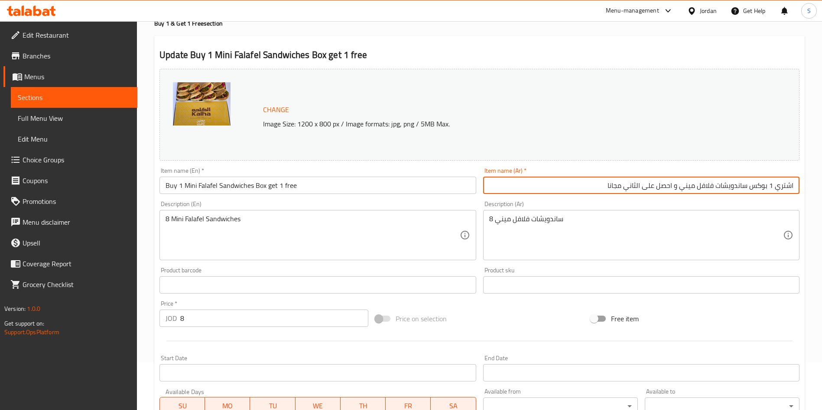
scroll to position [214, 0]
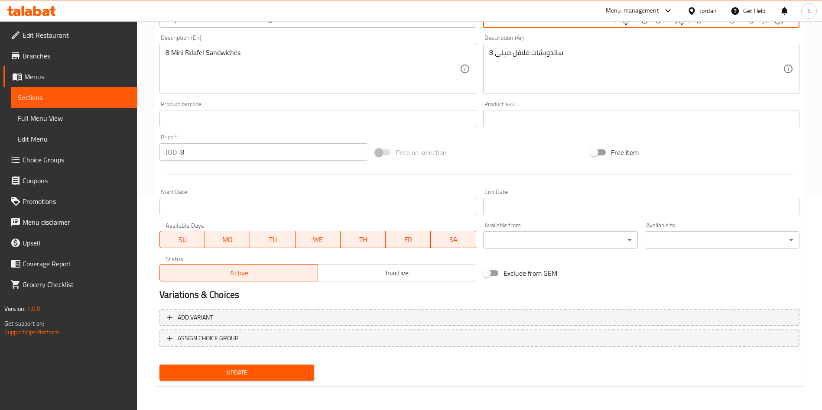
type input "اشتري 1 بوكس ساندويشات فلافل ميني و احصل على الثاني مجانا"
drag, startPoint x: 250, startPoint y: 382, endPoint x: 245, endPoint y: 366, distance: 17.0
click at [249, 380] on div "Update" at bounding box center [237, 372] width 162 height 23
click at [246, 363] on div "Update" at bounding box center [237, 372] width 162 height 23
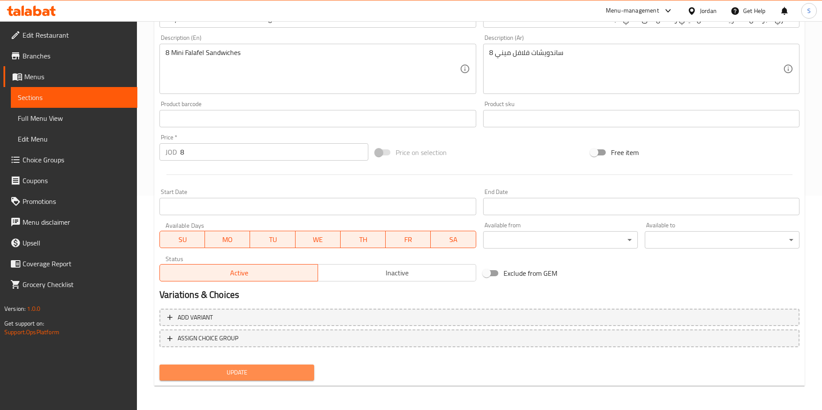
click at [252, 369] on span "Update" at bounding box center [236, 372] width 141 height 11
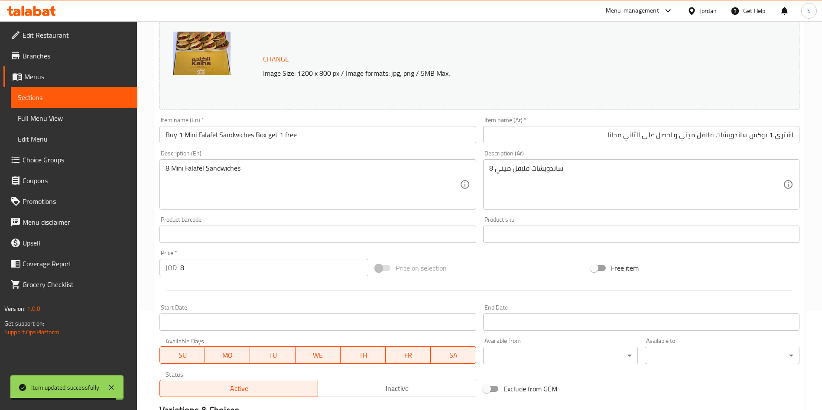
scroll to position [0, 0]
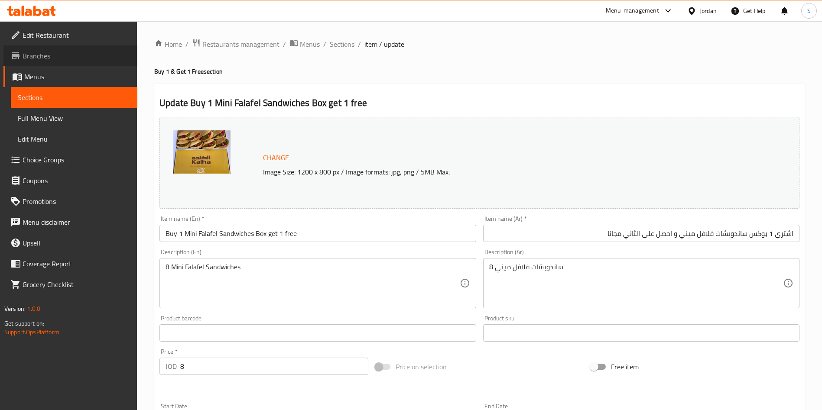
click at [54, 54] on span "Branches" at bounding box center [77, 56] width 108 height 10
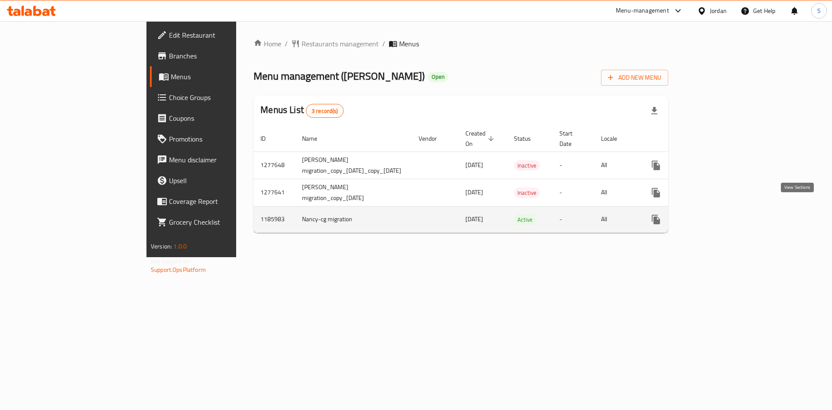
click at [724, 214] on icon "enhanced table" at bounding box center [718, 219] width 10 height 10
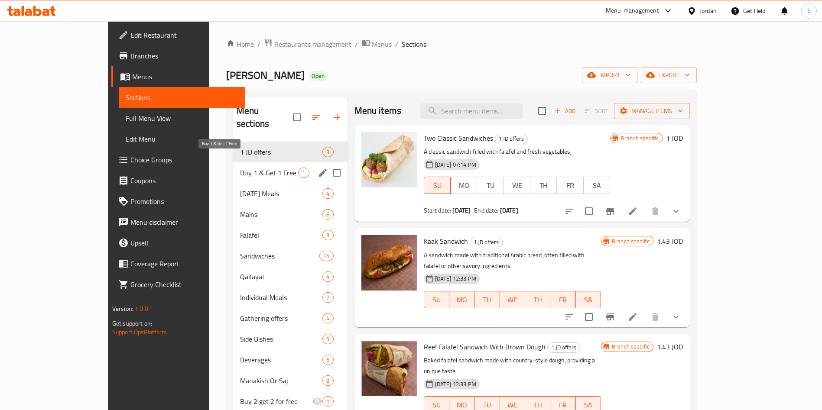
click at [240, 168] on span "Buy 1 & Get 1 Free" at bounding box center [269, 173] width 58 height 10
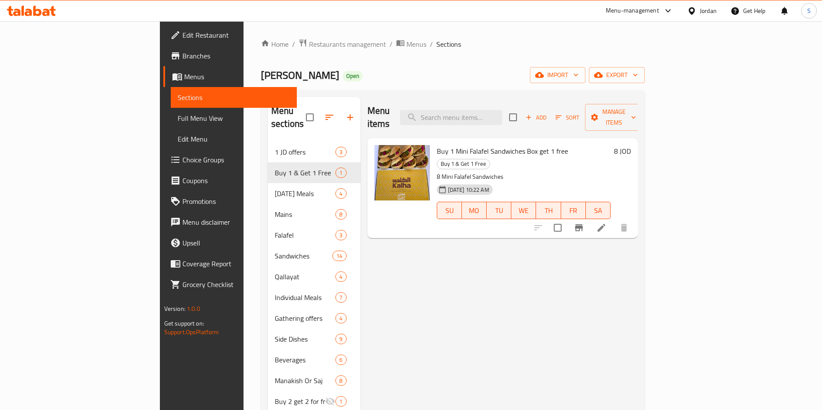
click at [437, 145] on span "Buy 1 Mini Falafel Sandwiches Box get 1 free" at bounding box center [502, 151] width 131 height 13
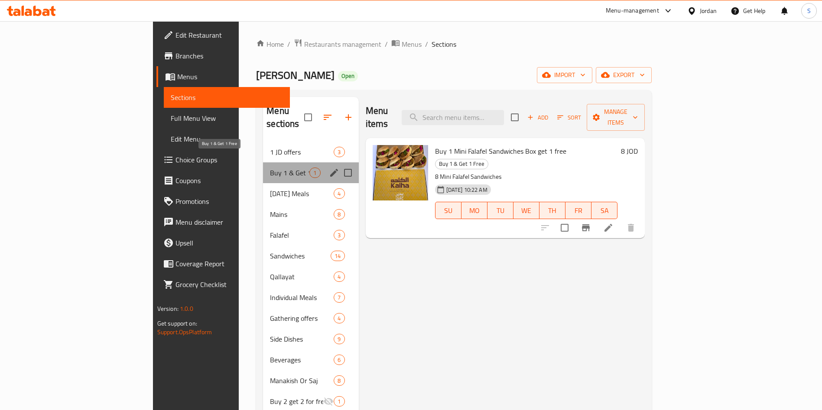
click at [270, 168] on span "Buy 1 & Get 1 Free" at bounding box center [289, 173] width 39 height 10
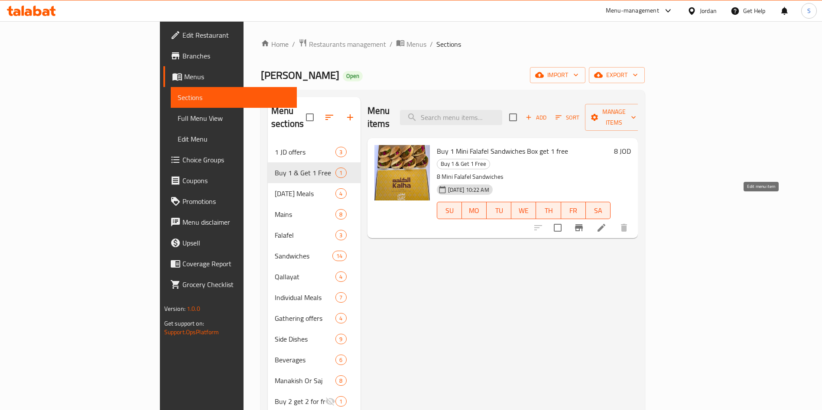
click at [607, 223] on icon at bounding box center [601, 228] width 10 height 10
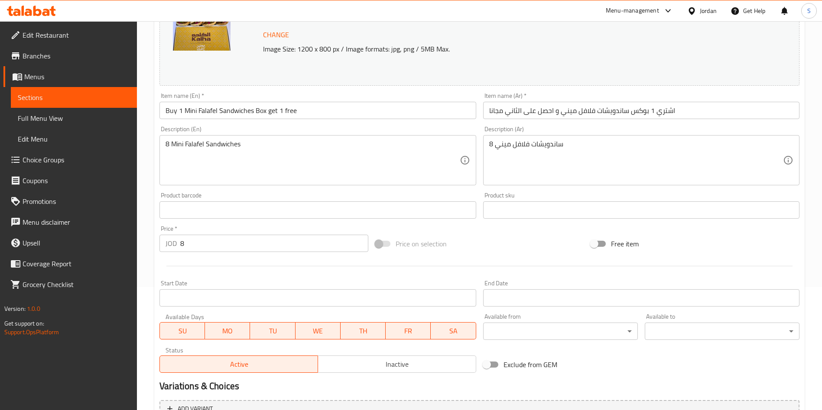
scroll to position [214, 0]
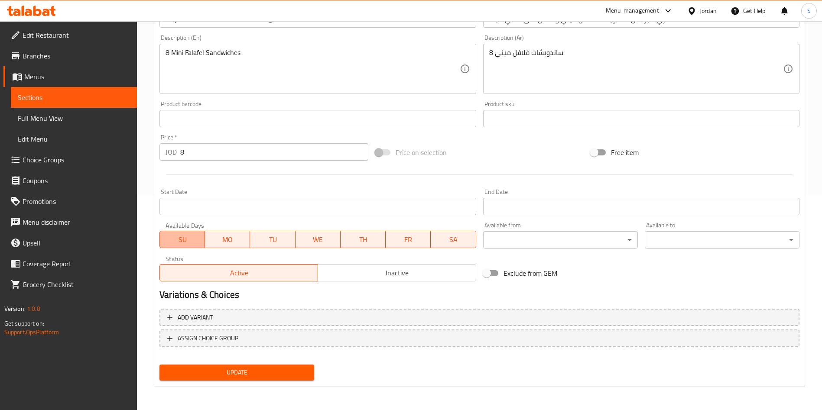
click at [183, 241] on span "SU" at bounding box center [182, 240] width 38 height 13
click at [327, 242] on span "WE" at bounding box center [318, 240] width 38 height 13
click at [360, 240] on span "TH" at bounding box center [363, 240] width 38 height 13
click at [403, 241] on span "FR" at bounding box center [408, 240] width 38 height 13
click at [452, 240] on span "SA" at bounding box center [453, 240] width 38 height 13
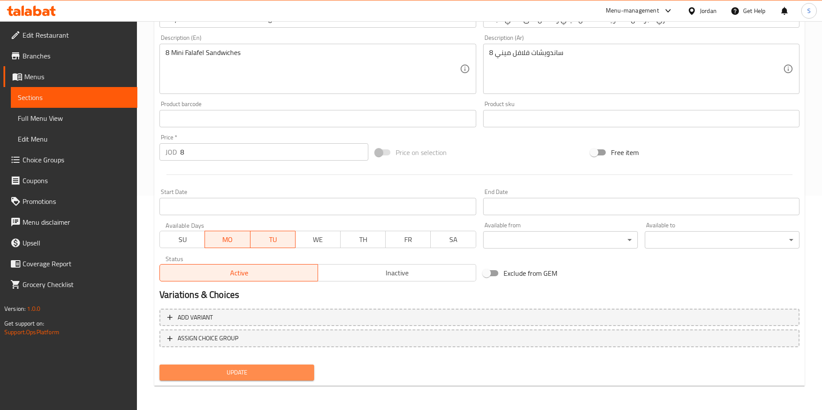
click at [277, 366] on button "Update" at bounding box center [236, 373] width 155 height 16
click at [257, 377] on span "Update" at bounding box center [236, 372] width 141 height 11
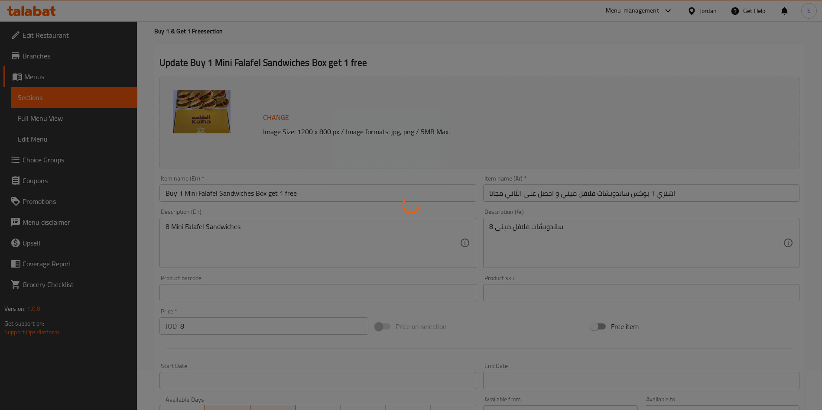
scroll to position [0, 0]
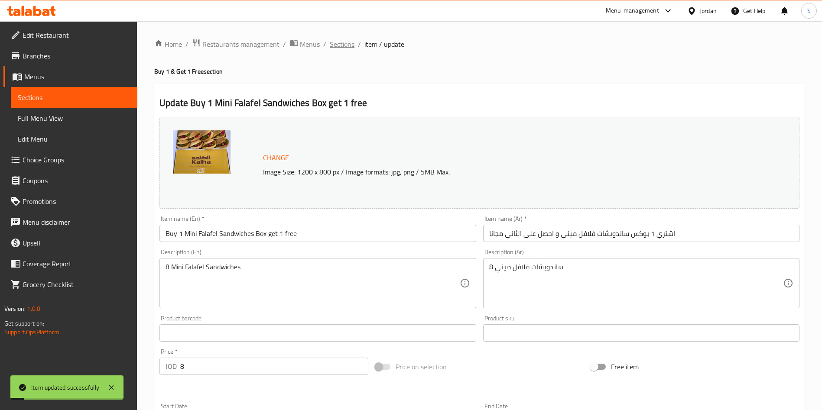
click at [337, 40] on span "Sections" at bounding box center [342, 44] width 25 height 10
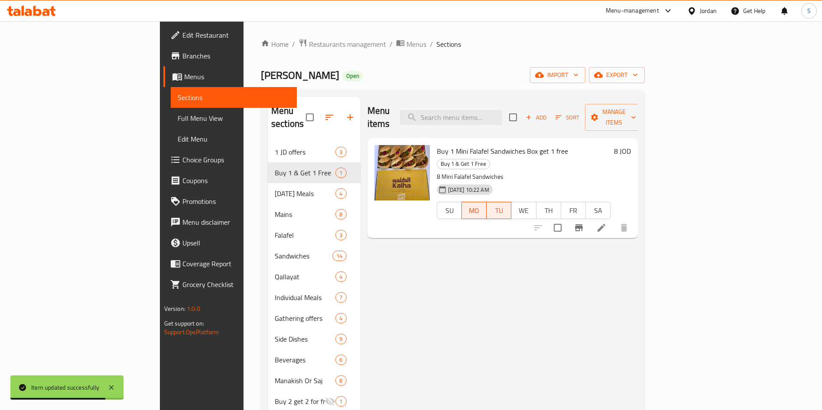
click at [182, 57] on span "Branches" at bounding box center [236, 56] width 108 height 10
